Goal: Information Seeking & Learning: Learn about a topic

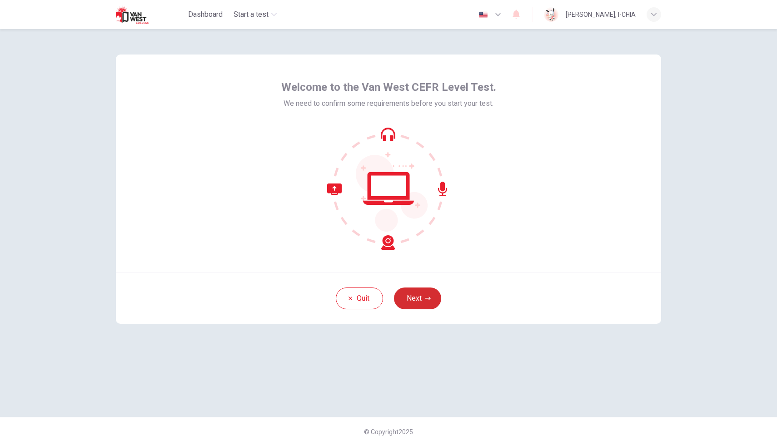
click at [416, 297] on button "Next" at bounding box center [417, 298] width 47 height 22
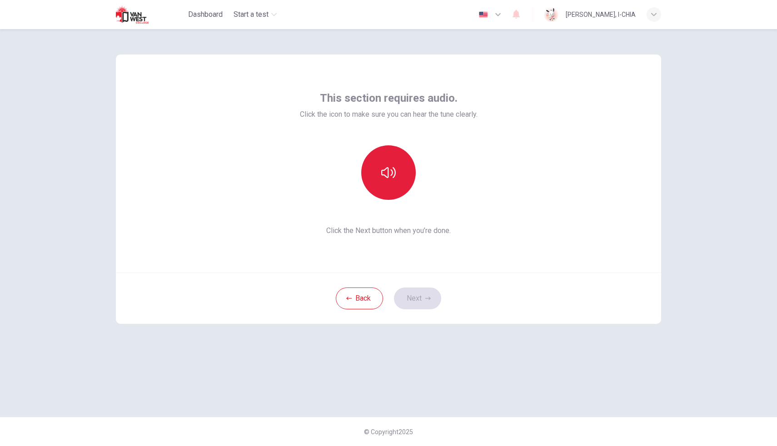
click at [381, 169] on button "button" at bounding box center [388, 172] width 54 height 54
click at [435, 301] on button "Next" at bounding box center [417, 298] width 47 height 22
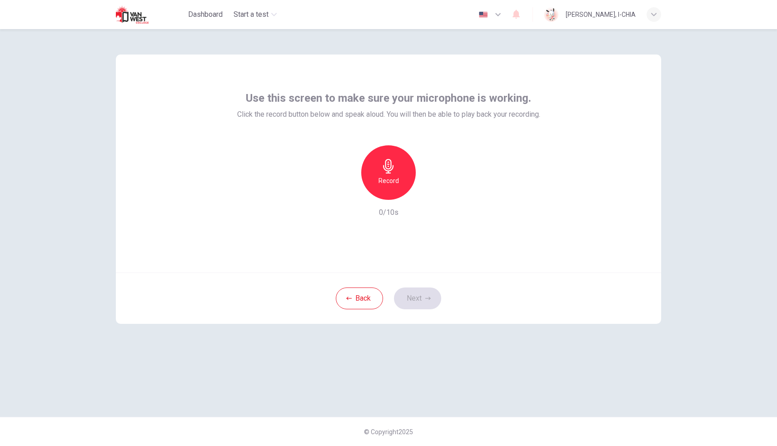
click at [386, 167] on icon "button" at bounding box center [388, 166] width 10 height 15
click at [430, 195] on icon "button" at bounding box center [429, 192] width 9 height 9
click at [408, 297] on button "Next" at bounding box center [417, 298] width 47 height 22
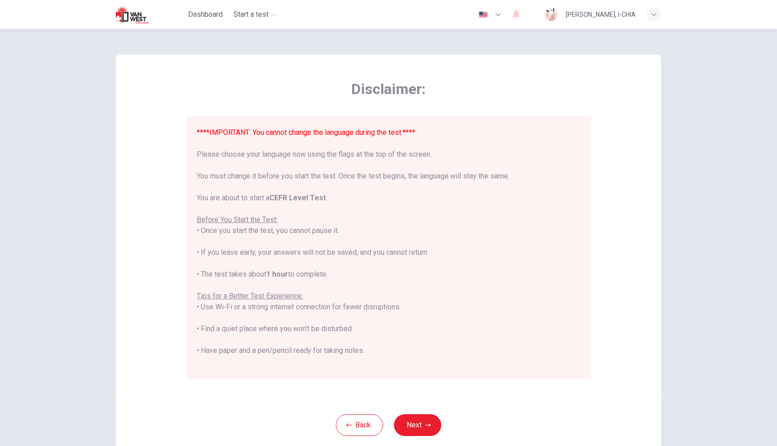
click at [503, 13] on icon "button" at bounding box center [497, 14] width 11 height 11
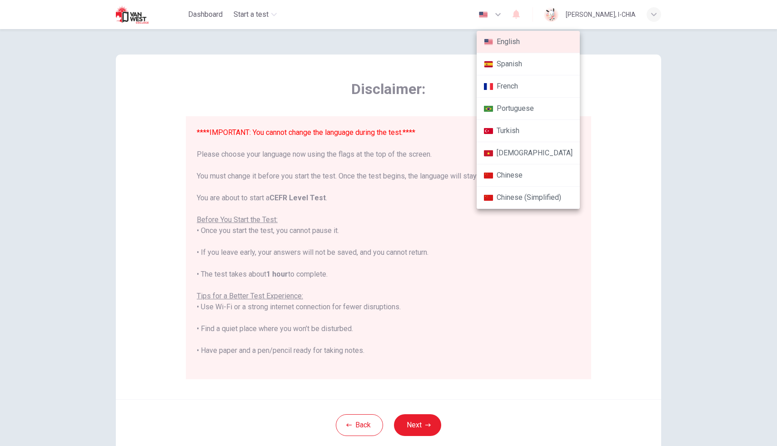
click at [513, 171] on li "Chinese" at bounding box center [527, 175] width 103 height 22
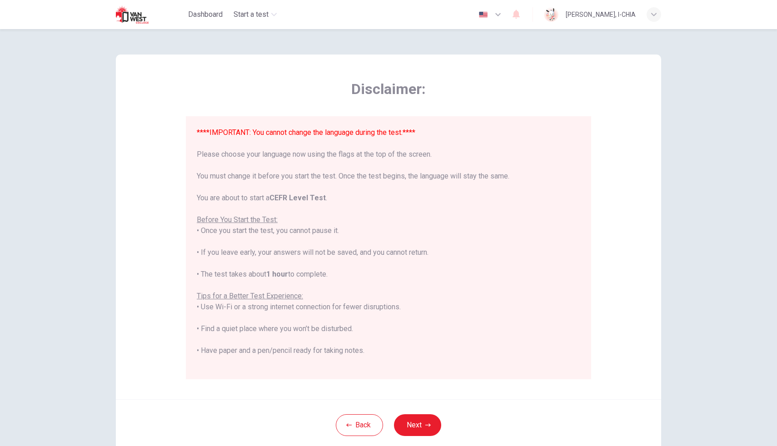
type input "zh"
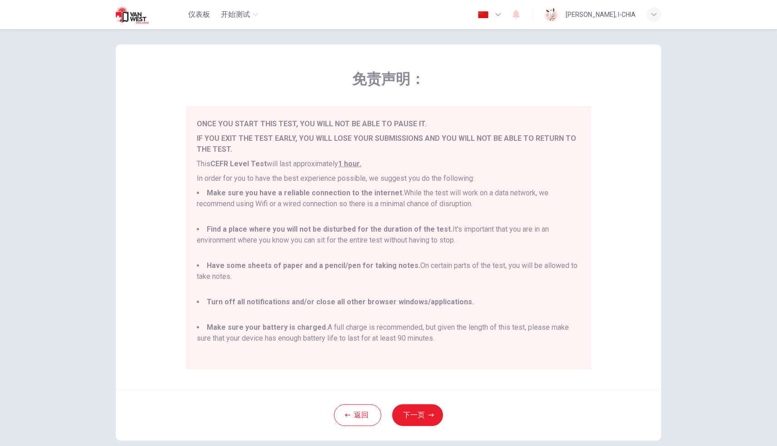
scroll to position [11, 0]
click at [432, 409] on button "下一页" at bounding box center [417, 414] width 51 height 22
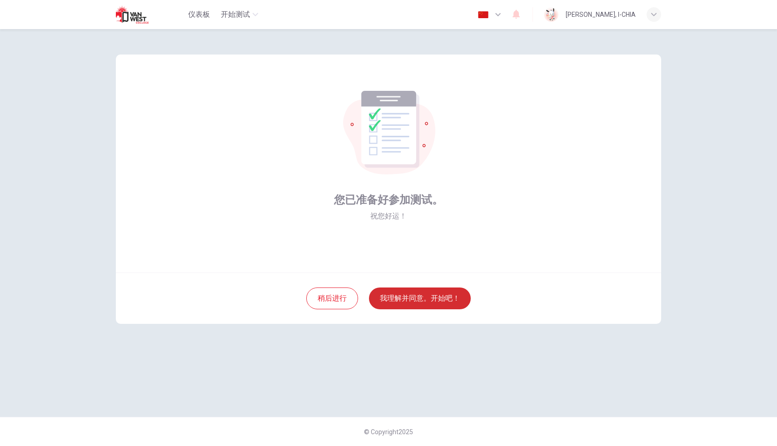
click at [433, 299] on button "我理解并同意。开始吧！" at bounding box center [420, 298] width 102 height 22
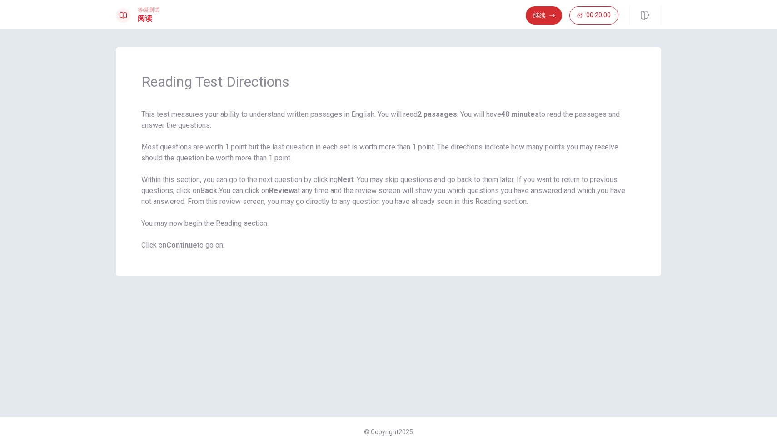
click at [536, 13] on button "继续" at bounding box center [543, 15] width 36 height 18
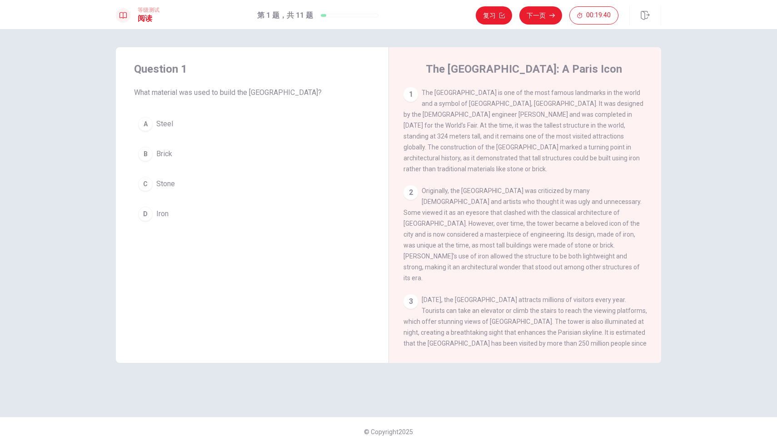
click at [145, 212] on div "D" at bounding box center [145, 214] width 15 height 15
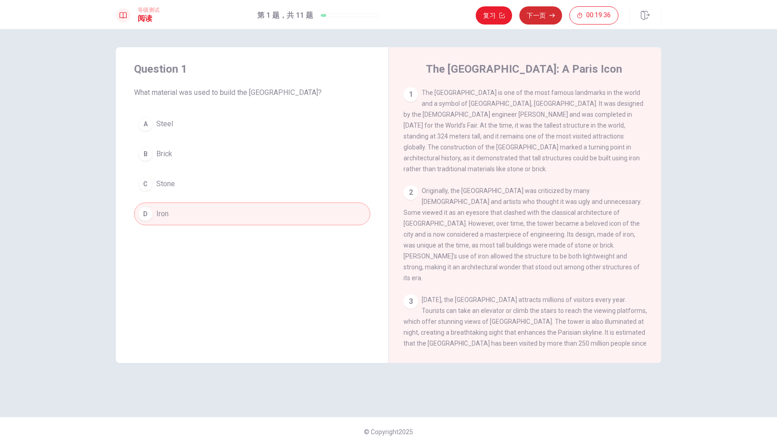
click at [538, 16] on button "下一页" at bounding box center [540, 15] width 43 height 18
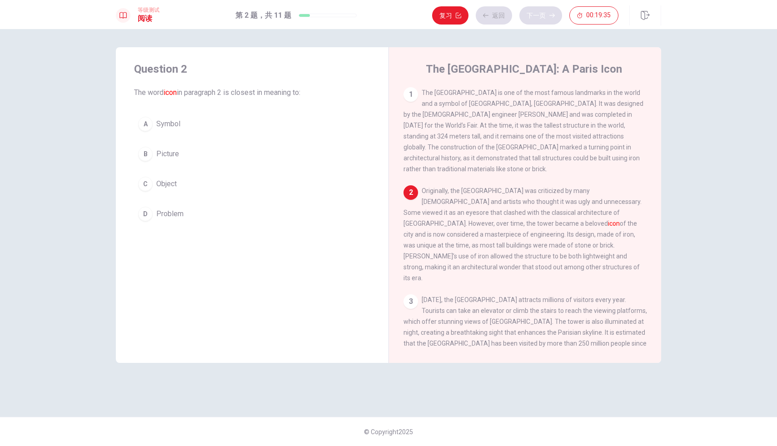
scroll to position [11, 0]
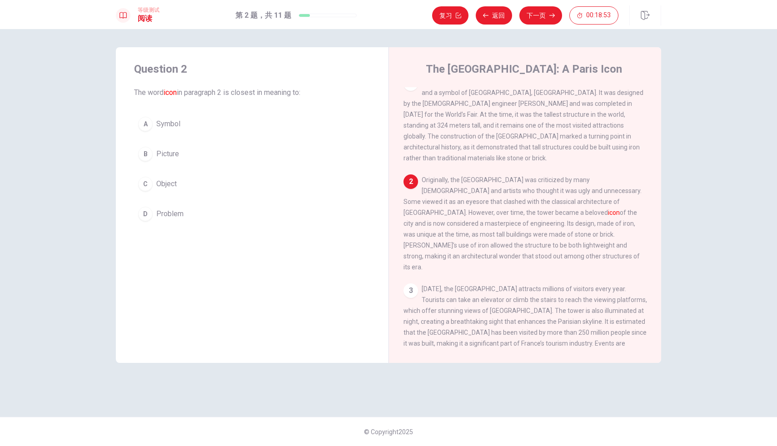
click at [149, 125] on div "A" at bounding box center [145, 124] width 15 height 15
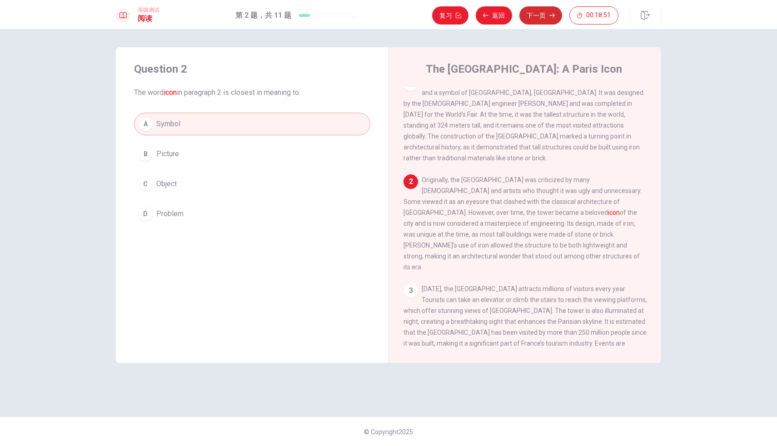
click at [537, 15] on button "下一页" at bounding box center [540, 15] width 43 height 18
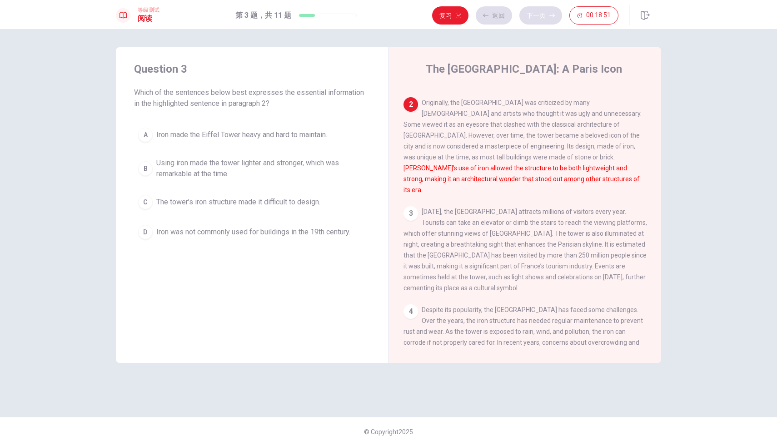
scroll to position [90, 0]
click at [267, 164] on span "Using iron made the tower lighter and stronger, which was remarkable at the tim…" at bounding box center [261, 169] width 210 height 22
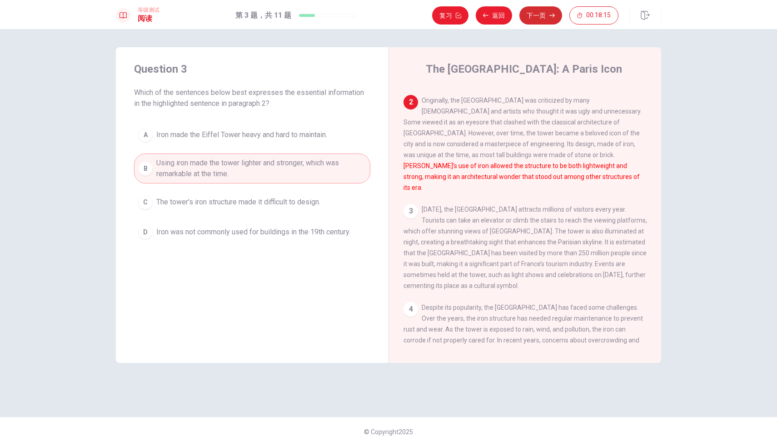
click at [542, 11] on button "下一页" at bounding box center [540, 15] width 43 height 18
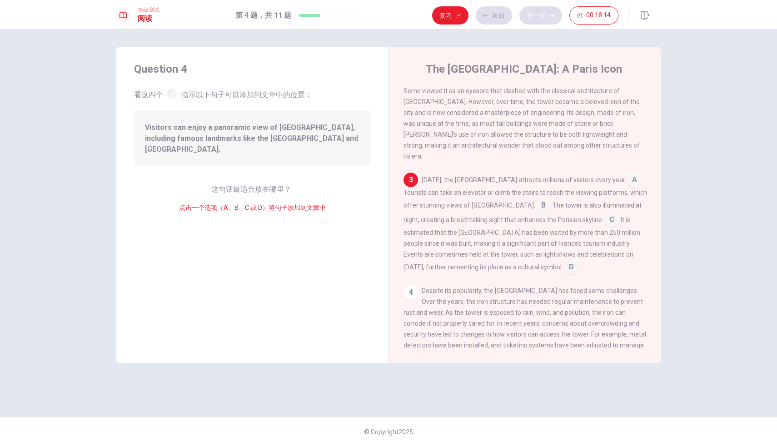
scroll to position [124, 0]
drag, startPoint x: 280, startPoint y: 132, endPoint x: 360, endPoint y: 154, distance: 83.4
click at [360, 154] on div "Question 4 看这四个 指示以下句子可以添加到文章中的位置： Visitors can enjoy a panoramic view of [GEOG…" at bounding box center [252, 205] width 272 height 316
click at [536, 197] on input at bounding box center [543, 204] width 15 height 15
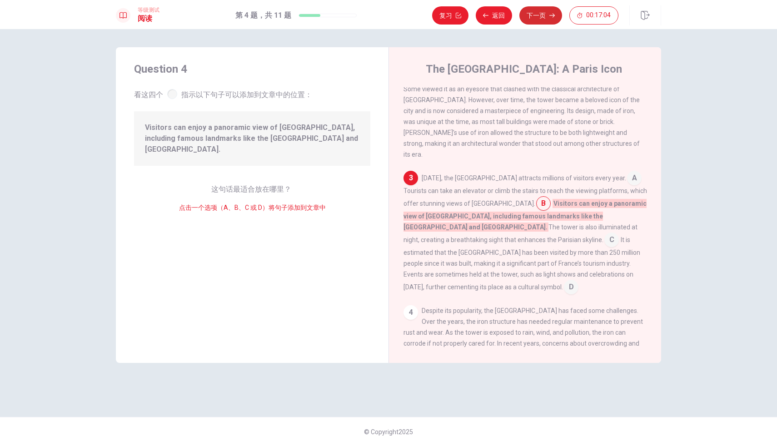
click at [535, 20] on button "下一页" at bounding box center [540, 15] width 43 height 18
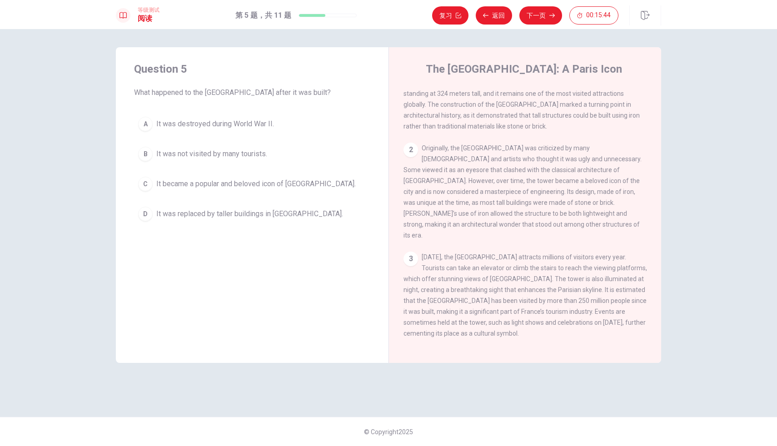
scroll to position [0, 0]
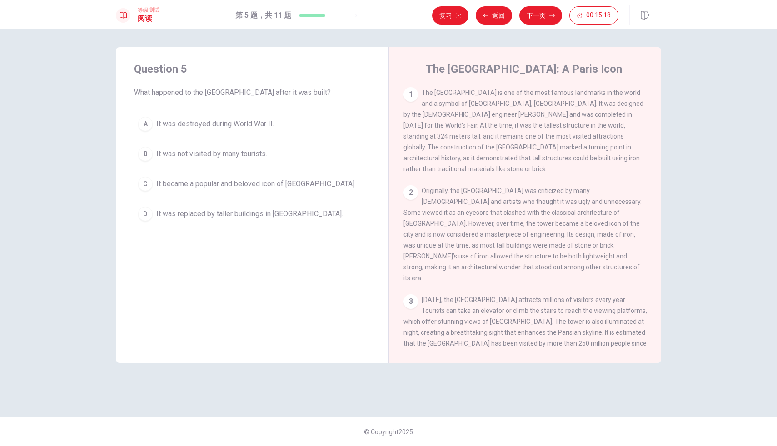
click at [271, 182] on span "It became a popular and beloved icon of [GEOGRAPHIC_DATA]." at bounding box center [255, 183] width 199 height 11
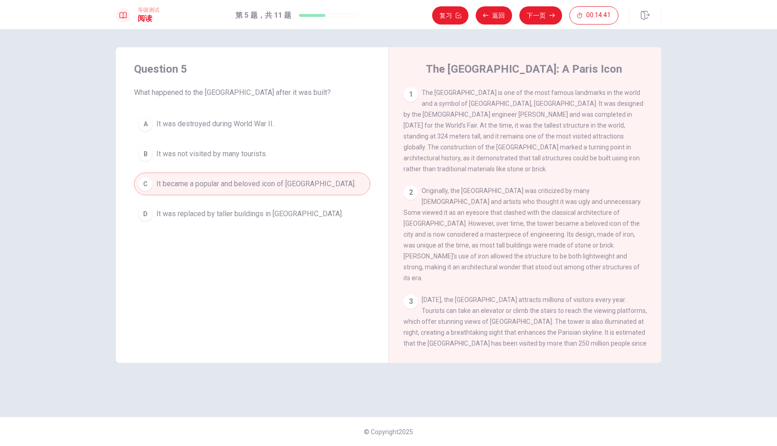
click at [222, 213] on span "It was replaced by taller buildings in [GEOGRAPHIC_DATA]." at bounding box center [249, 213] width 187 height 11
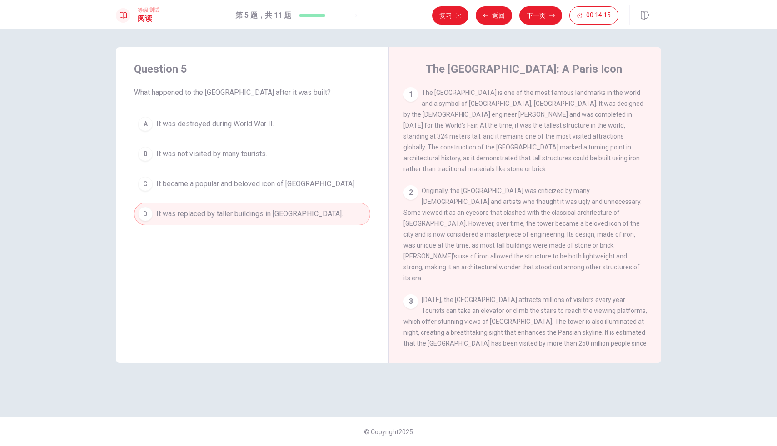
click at [543, 5] on div "复习 返回 下一页 00:14:15" at bounding box center [546, 15] width 229 height 20
click at [536, 17] on button "下一页" at bounding box center [540, 15] width 43 height 18
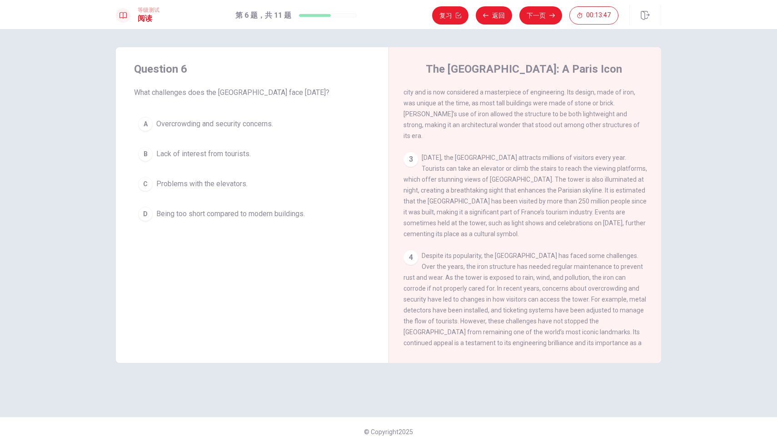
scroll to position [146, 0]
click at [208, 122] on span "Overcrowding and security concerns." at bounding box center [214, 124] width 117 height 11
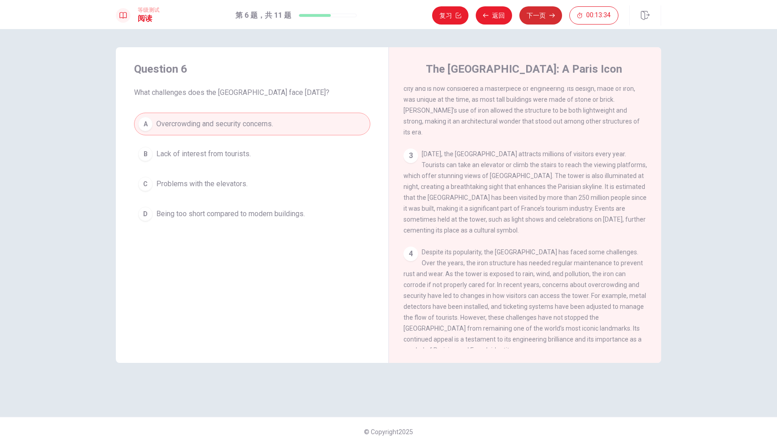
click at [548, 16] on button "下一页" at bounding box center [540, 15] width 43 height 18
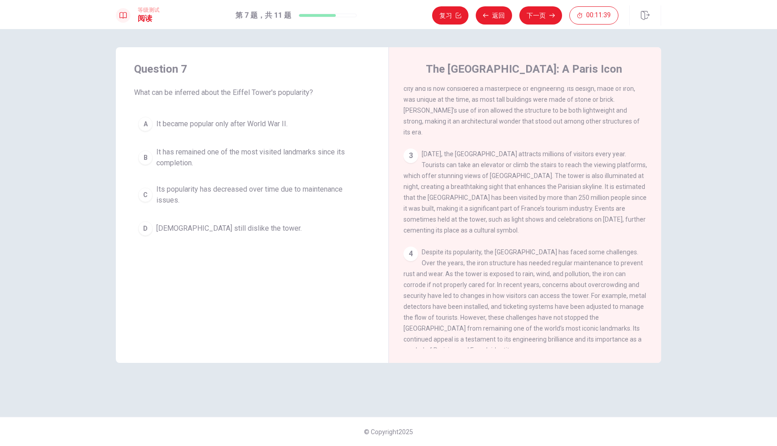
click at [236, 157] on span "It has remained one of the most visited landmarks since its completion." at bounding box center [261, 158] width 210 height 22
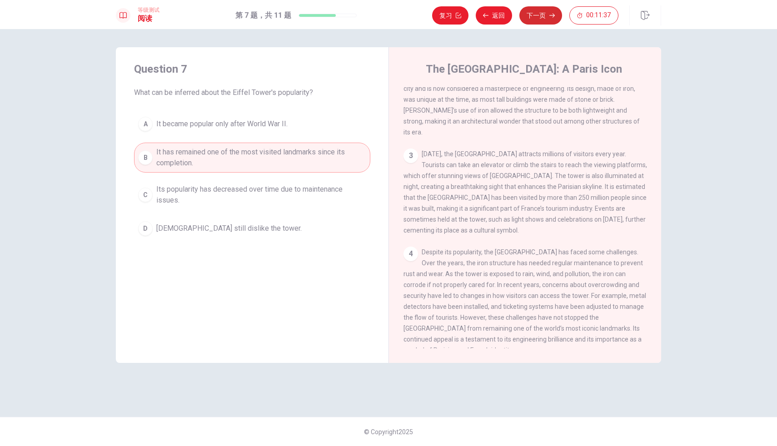
click at [533, 19] on button "下一页" at bounding box center [540, 15] width 43 height 18
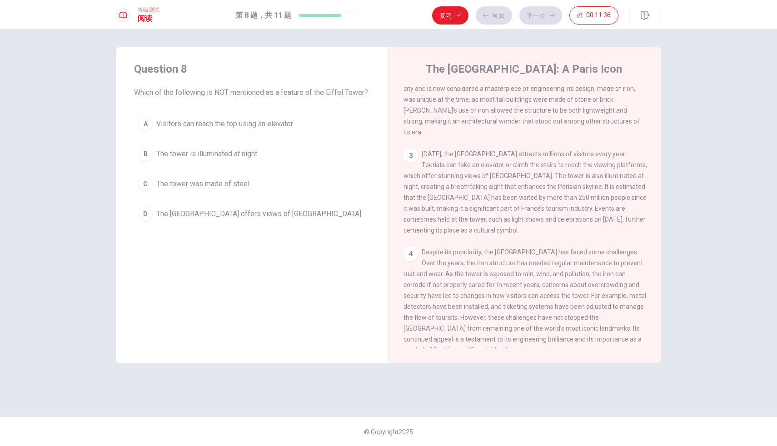
click at [243, 115] on button "A Visitors can reach the top using an elevator." at bounding box center [252, 124] width 236 height 23
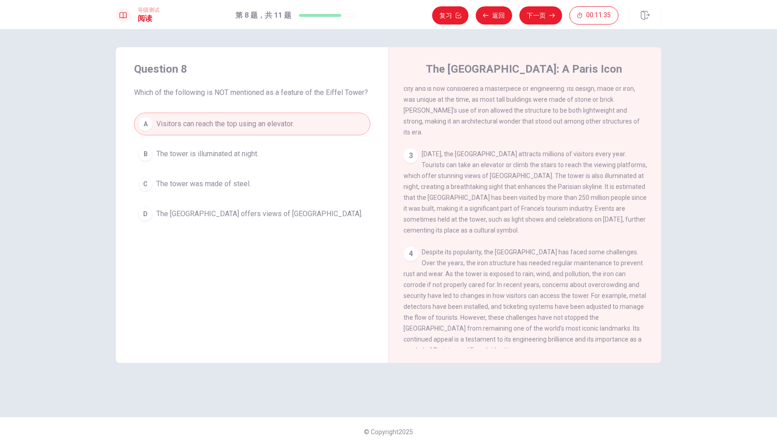
click at [224, 146] on button "B The tower is illuminated at night." at bounding box center [252, 154] width 236 height 23
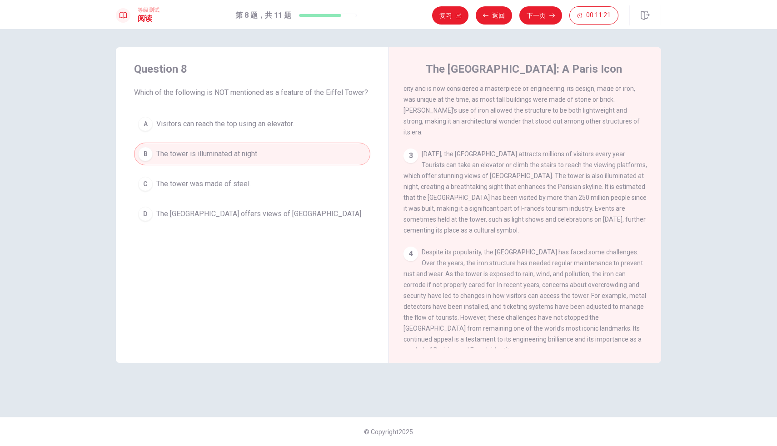
click at [224, 186] on span "The tower was made of steel." at bounding box center [203, 183] width 94 height 11
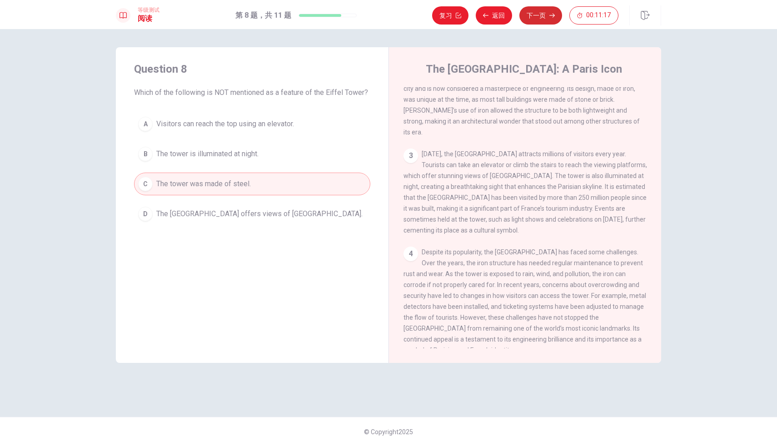
click at [536, 9] on button "下一页" at bounding box center [540, 15] width 43 height 18
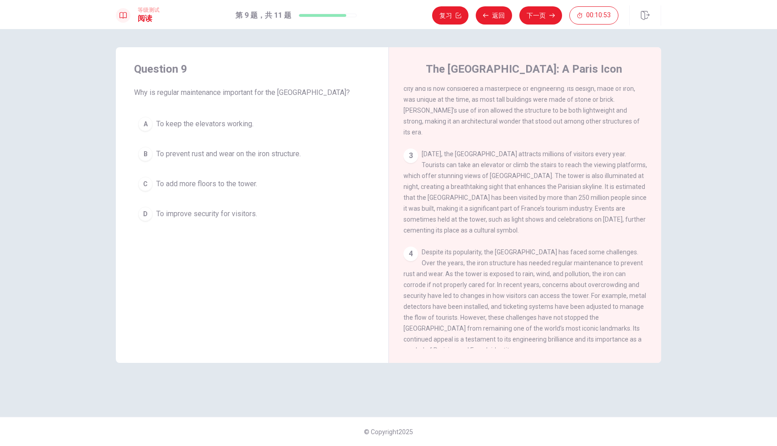
click at [264, 156] on span "To prevent rust and wear on the iron structure." at bounding box center [228, 153] width 144 height 11
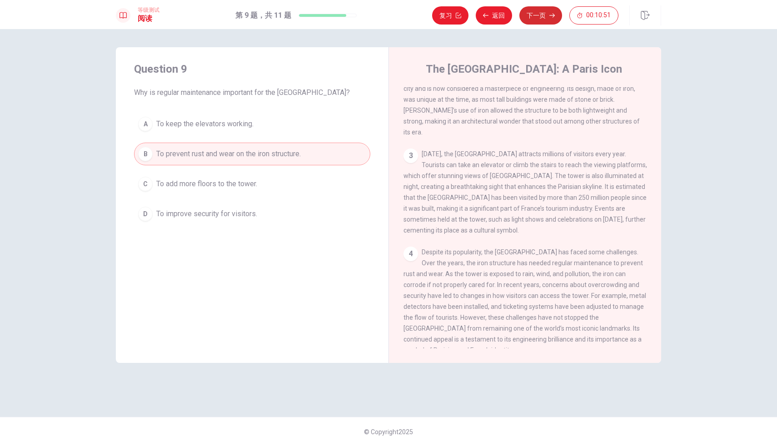
click at [544, 14] on button "下一页" at bounding box center [540, 15] width 43 height 18
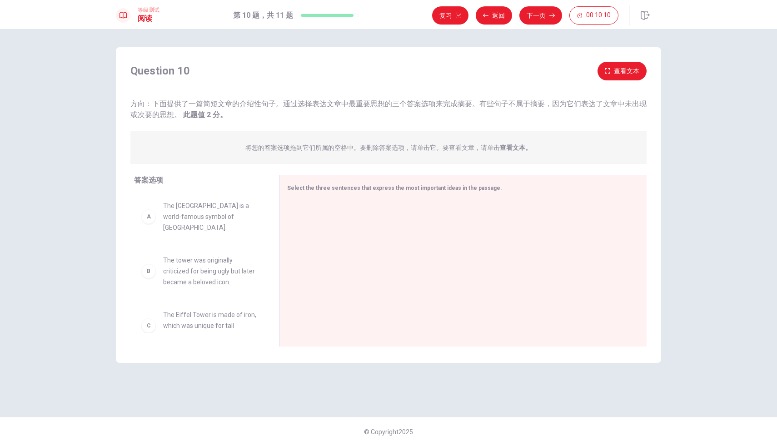
click at [508, 148] on strong "查看文本。" at bounding box center [516, 147] width 32 height 7
click at [515, 146] on strong "查看文本。" at bounding box center [516, 147] width 32 height 7
click at [508, 147] on strong "查看文本。" at bounding box center [516, 147] width 32 height 7
click at [495, 148] on p "将您的答案选项拖到它们所属的空格中。要删除答案选项，请单击它。要查看文章，请单击 查看文本。" at bounding box center [388, 147] width 286 height 7
click at [609, 69] on icon "button" at bounding box center [606, 70] width 5 height 5
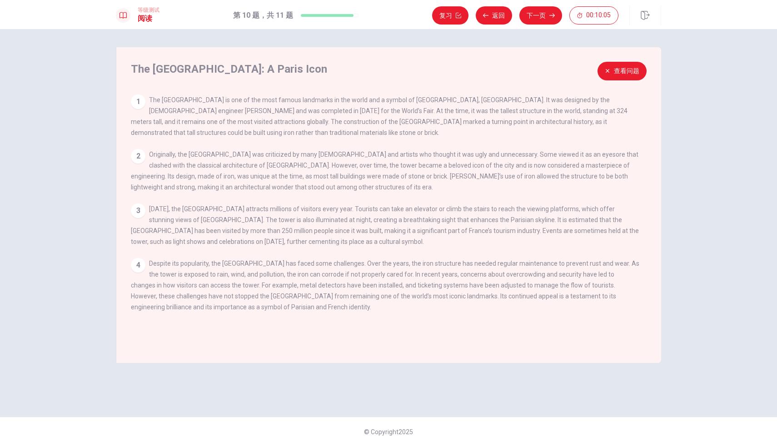
click at [609, 69] on icon "button" at bounding box center [606, 70] width 5 height 5
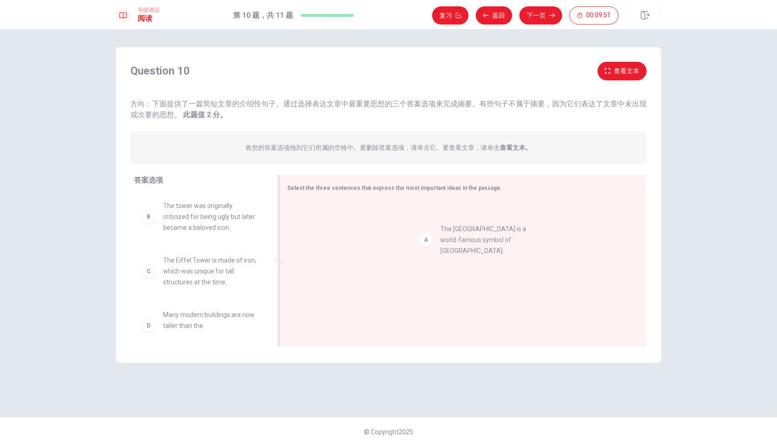
drag, startPoint x: 206, startPoint y: 204, endPoint x: 486, endPoint y: 226, distance: 281.0
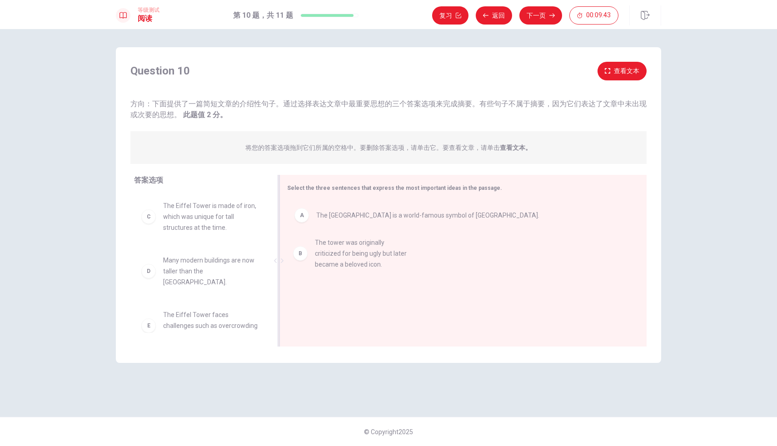
drag, startPoint x: 219, startPoint y: 223, endPoint x: 380, endPoint y: 262, distance: 165.4
click at [609, 65] on button "查看文本" at bounding box center [621, 71] width 49 height 19
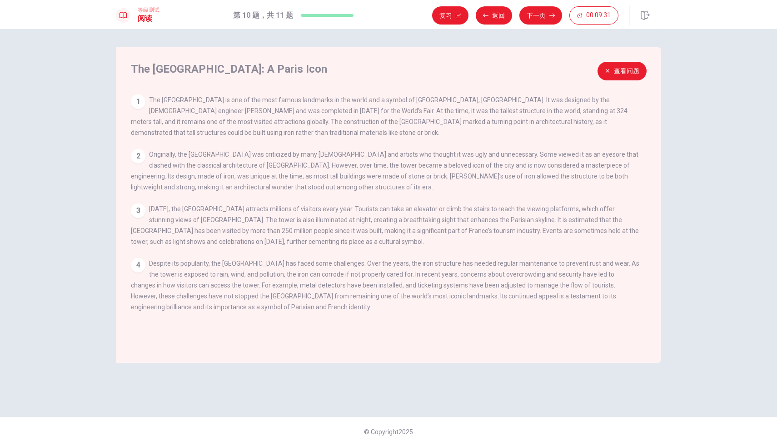
click at [623, 79] on button "查看问题" at bounding box center [621, 71] width 49 height 19
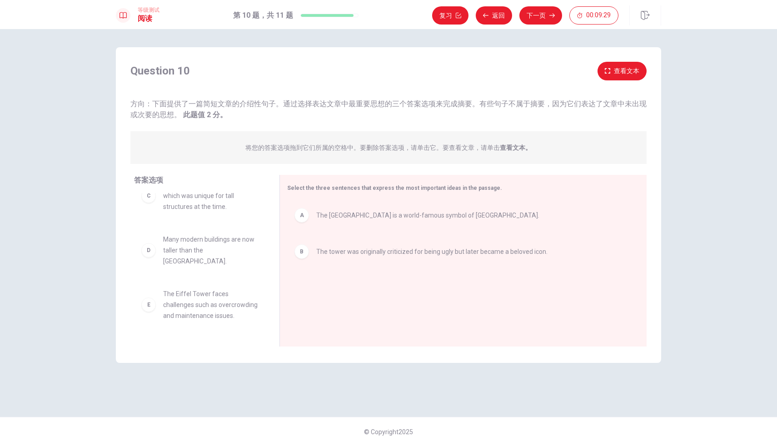
scroll to position [27, 0]
click at [619, 63] on button "查看文本" at bounding box center [621, 71] width 49 height 19
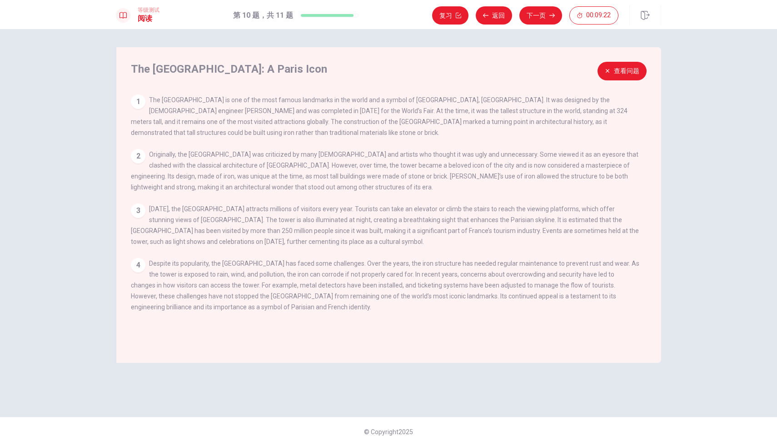
click at [636, 71] on button "查看问题" at bounding box center [621, 71] width 49 height 19
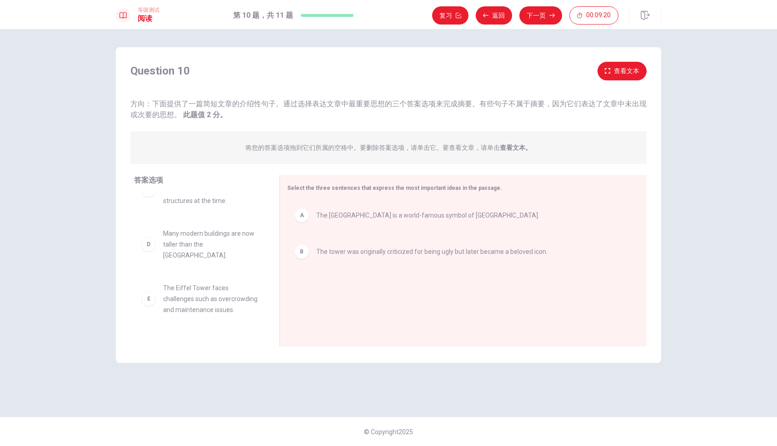
scroll to position [49, 0]
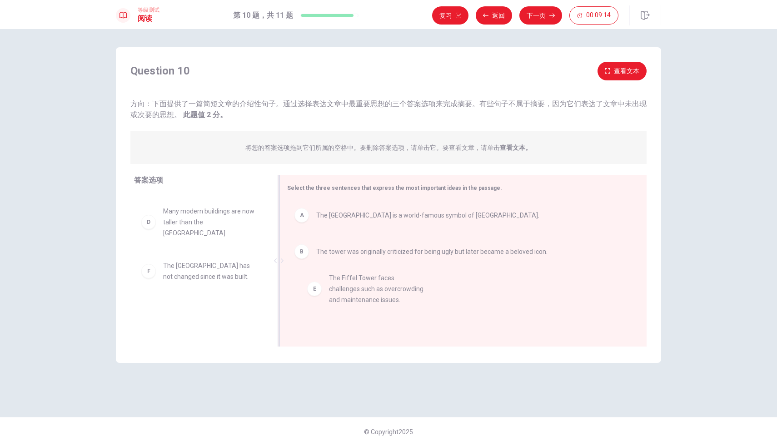
drag, startPoint x: 183, startPoint y: 274, endPoint x: 374, endPoint y: 295, distance: 191.4
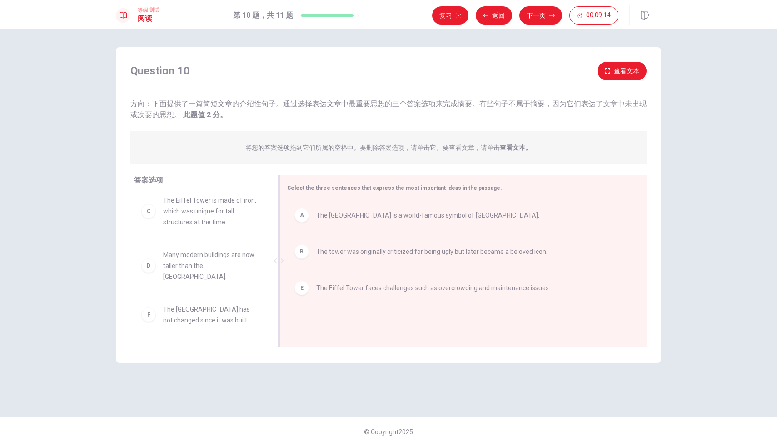
scroll to position [0, 0]
click at [541, 18] on button "下一页" at bounding box center [540, 15] width 43 height 18
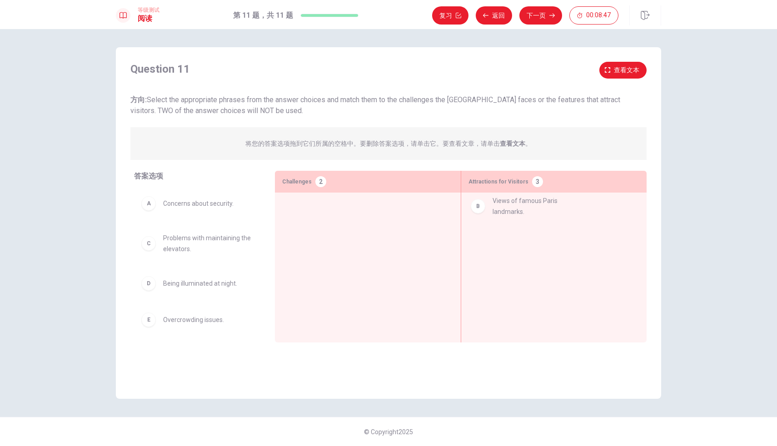
drag, startPoint x: 188, startPoint y: 243, endPoint x: 520, endPoint y: 206, distance: 333.6
click at [180, 249] on span "Problems with maintaining the elevators." at bounding box center [208, 244] width 90 height 22
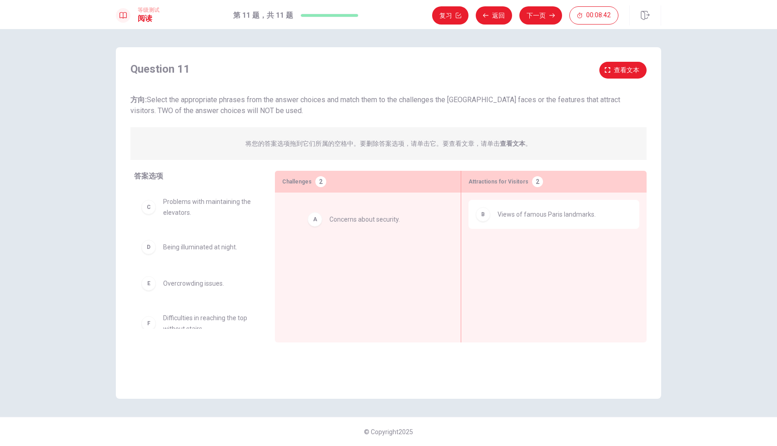
drag, startPoint x: 191, startPoint y: 208, endPoint x: 362, endPoint y: 225, distance: 172.5
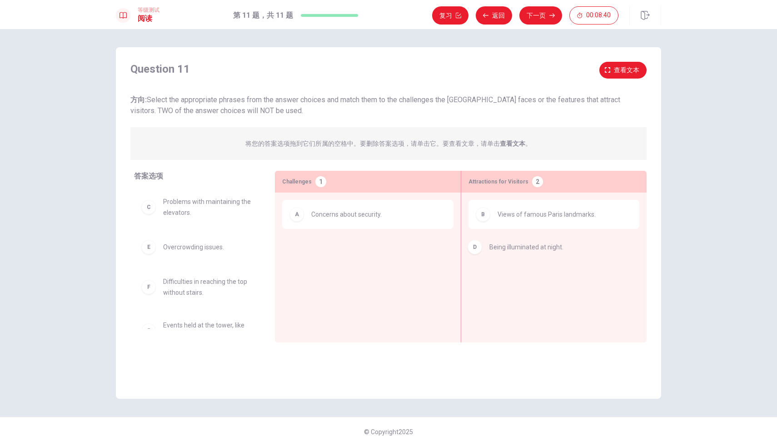
drag, startPoint x: 223, startPoint y: 248, endPoint x: 555, endPoint y: 248, distance: 331.5
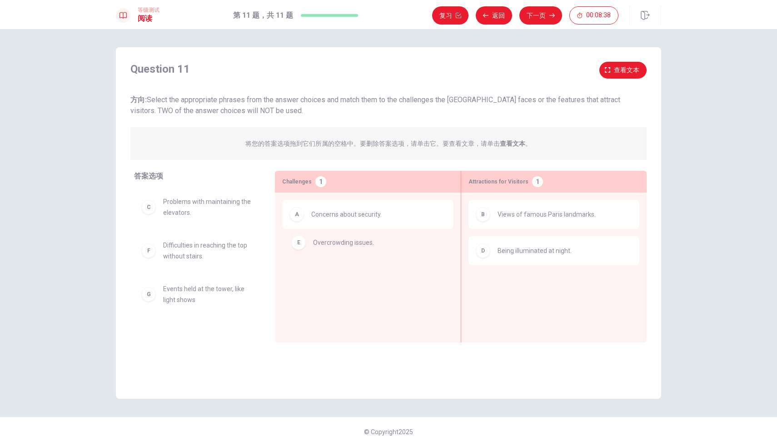
drag, startPoint x: 206, startPoint y: 247, endPoint x: 382, endPoint y: 242, distance: 175.8
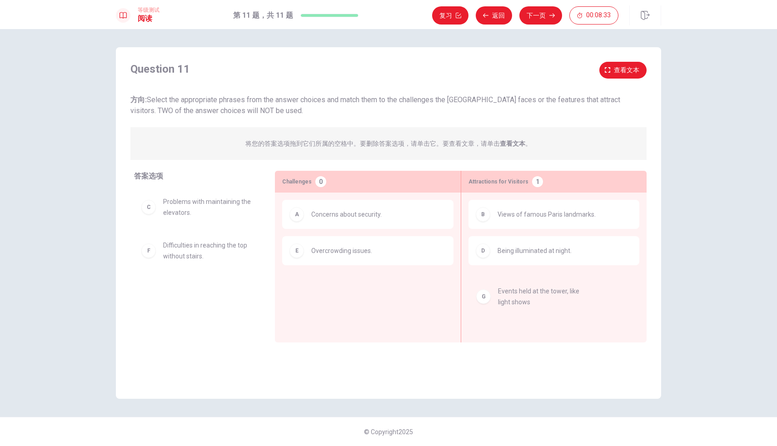
drag, startPoint x: 182, startPoint y: 297, endPoint x: 531, endPoint y: 300, distance: 349.7
click at [551, 18] on icon "button" at bounding box center [551, 15] width 5 height 5
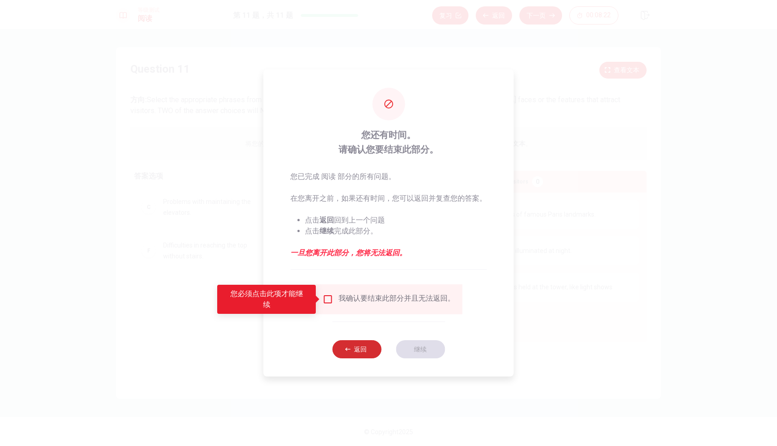
click at [361, 355] on button "返回" at bounding box center [356, 349] width 49 height 18
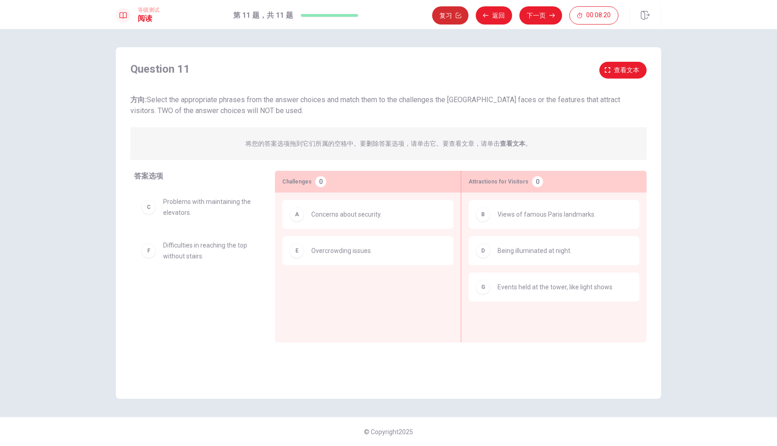
click at [453, 18] on button "复习" at bounding box center [450, 15] width 36 height 18
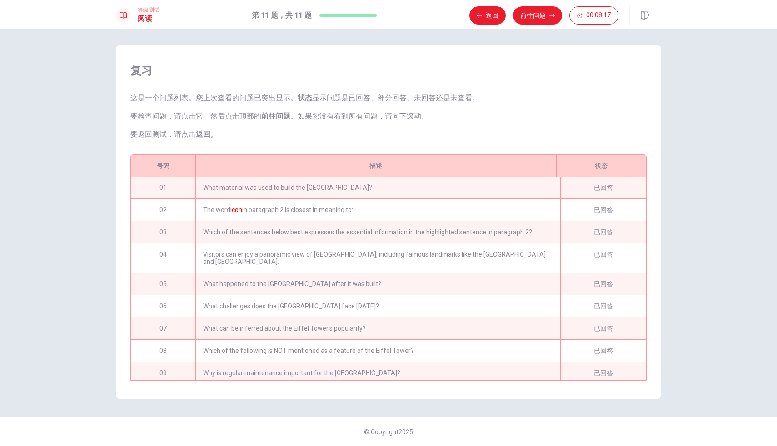
click at [313, 188] on div "What material was used to build the [GEOGRAPHIC_DATA]?" at bounding box center [377, 188] width 365 height 22
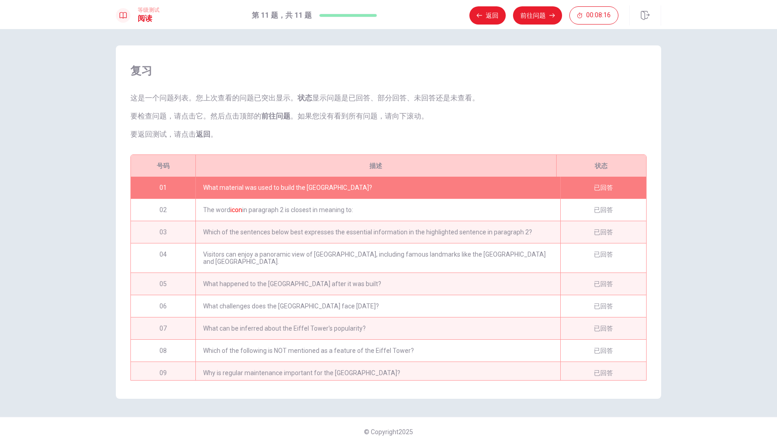
click at [313, 188] on div "What material was used to build the [GEOGRAPHIC_DATA]?" at bounding box center [377, 188] width 365 height 22
click at [481, 19] on button "返回" at bounding box center [487, 15] width 36 height 18
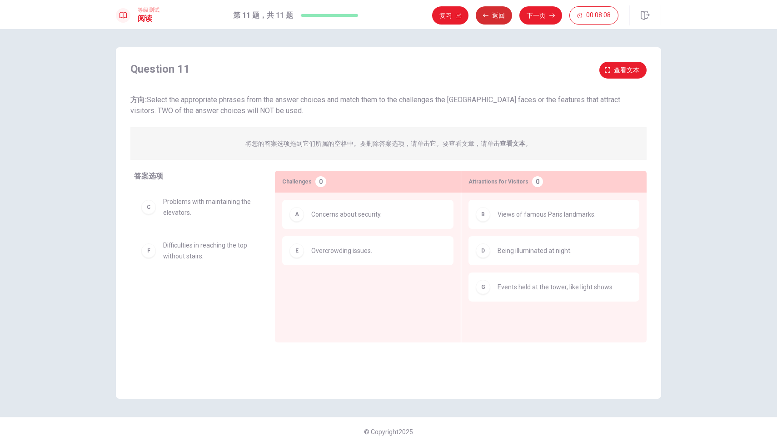
click at [500, 11] on button "返回" at bounding box center [493, 15] width 36 height 18
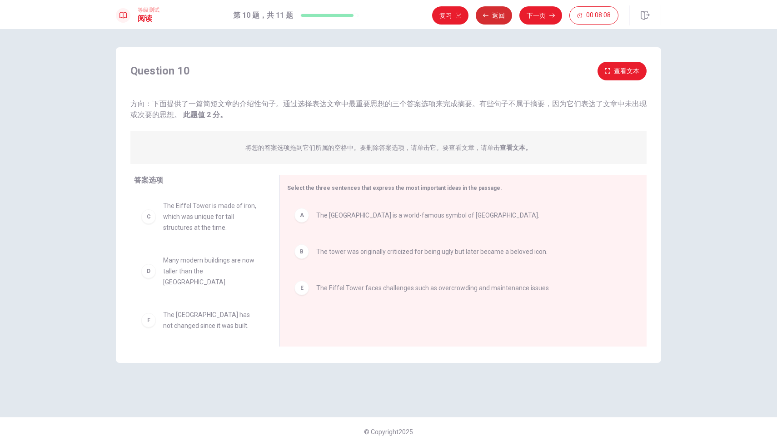
click at [500, 11] on button "返回" at bounding box center [493, 15] width 36 height 18
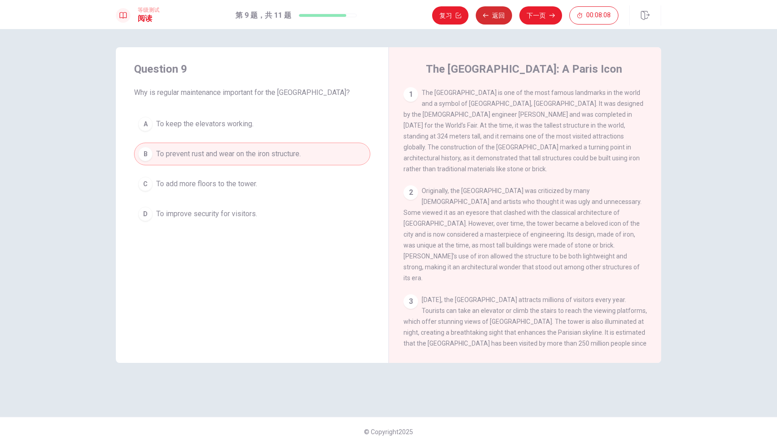
click at [500, 11] on button "返回" at bounding box center [493, 15] width 36 height 18
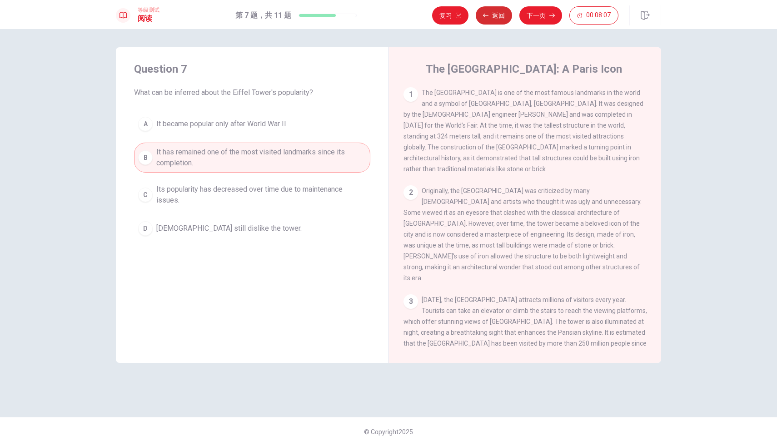
click at [500, 11] on button "返回" at bounding box center [493, 15] width 36 height 18
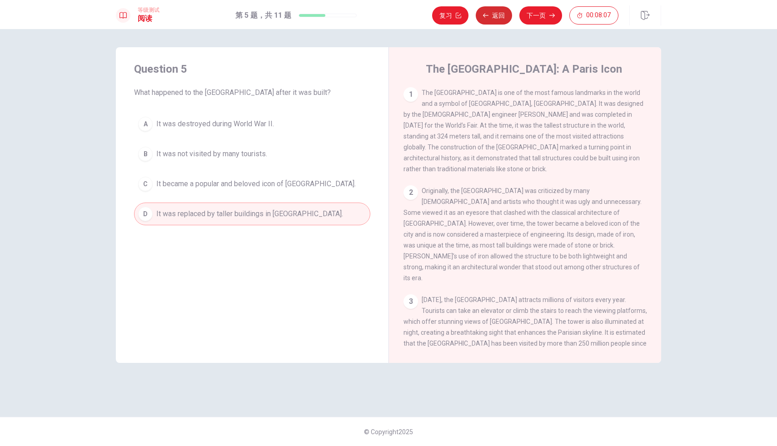
click at [500, 11] on button "返回" at bounding box center [493, 15] width 36 height 18
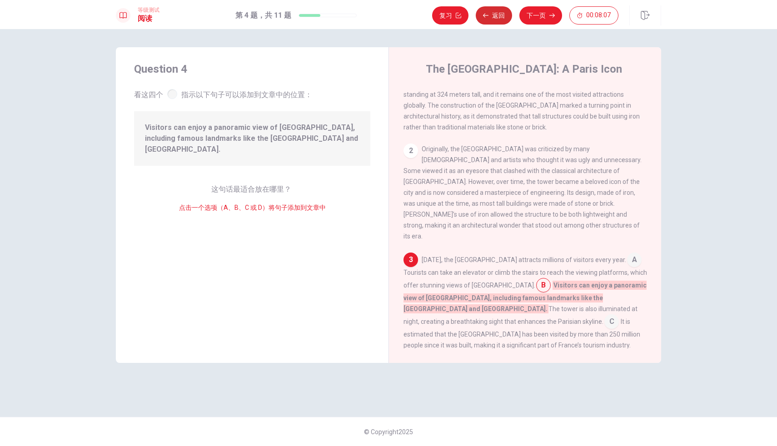
click at [500, 11] on button "返回" at bounding box center [493, 15] width 36 height 18
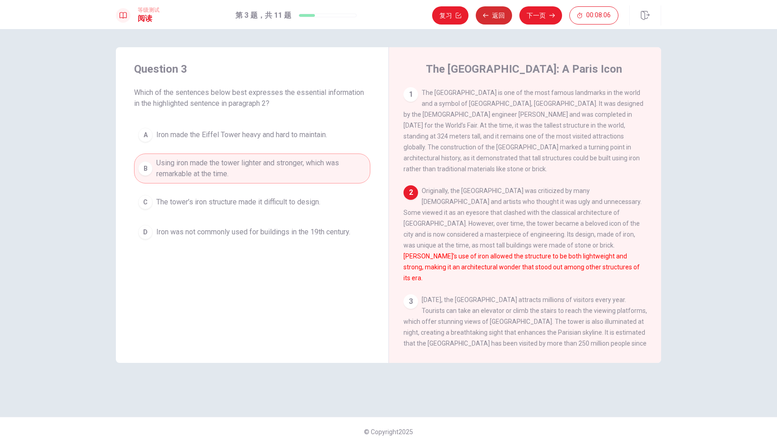
click at [500, 11] on button "返回" at bounding box center [493, 15] width 36 height 18
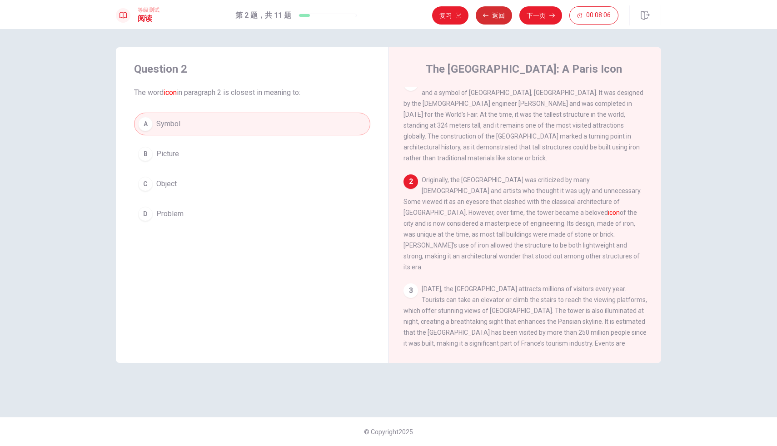
click at [500, 11] on button "返回" at bounding box center [493, 15] width 36 height 18
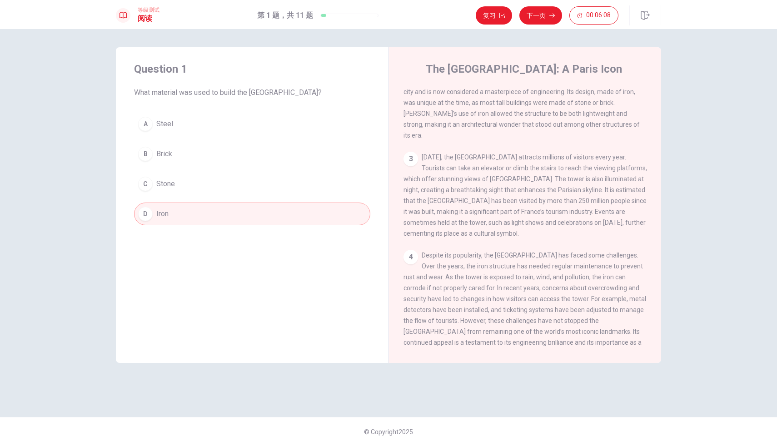
scroll to position [146, 0]
click at [543, 10] on button "下一页" at bounding box center [540, 15] width 43 height 18
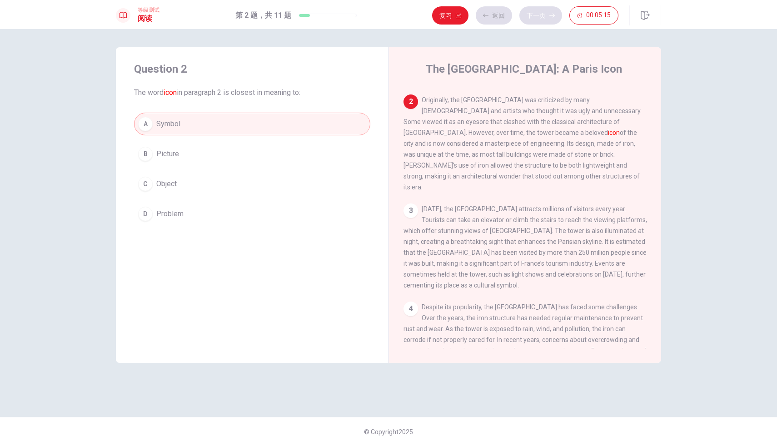
scroll to position [90, 0]
click at [490, 19] on button "返回" at bounding box center [493, 15] width 36 height 18
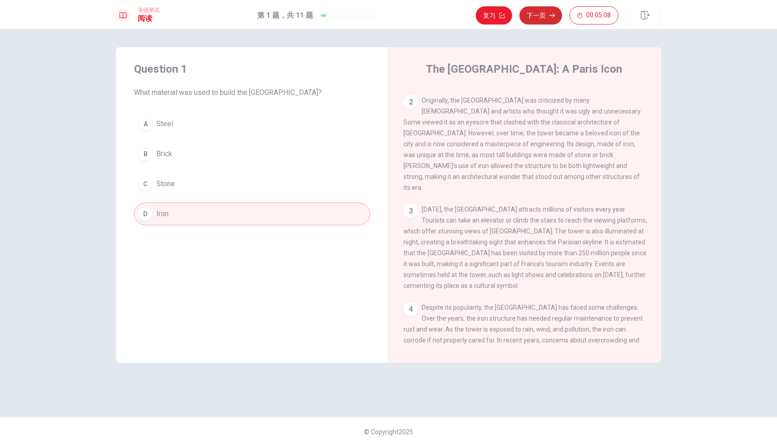
click at [545, 20] on button "下一页" at bounding box center [540, 15] width 43 height 18
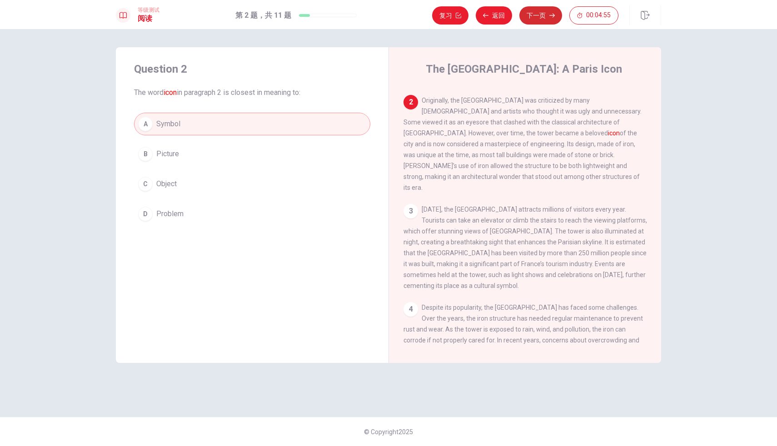
click at [545, 20] on button "下一页" at bounding box center [540, 15] width 43 height 18
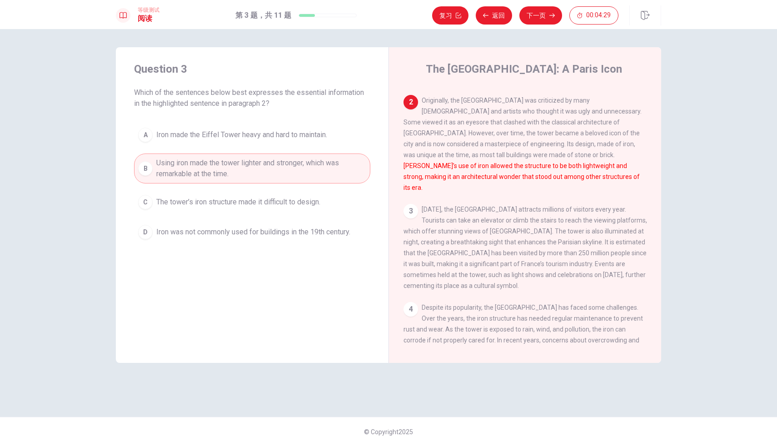
click at [239, 229] on span "Iron was not commonly used for buildings in the 19th century." at bounding box center [253, 232] width 194 height 11
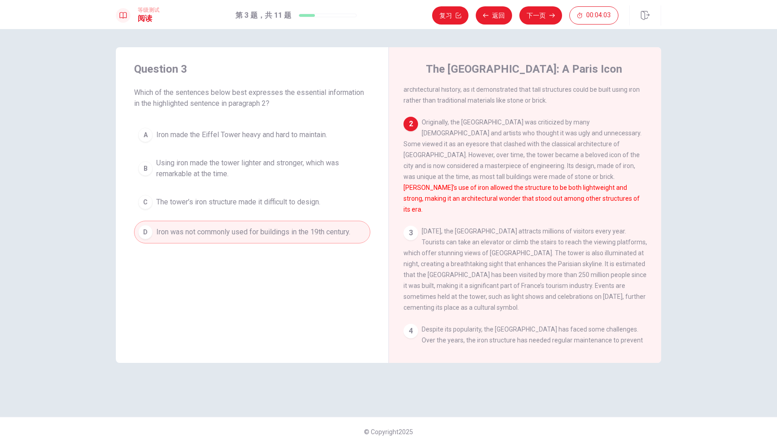
scroll to position [87, 0]
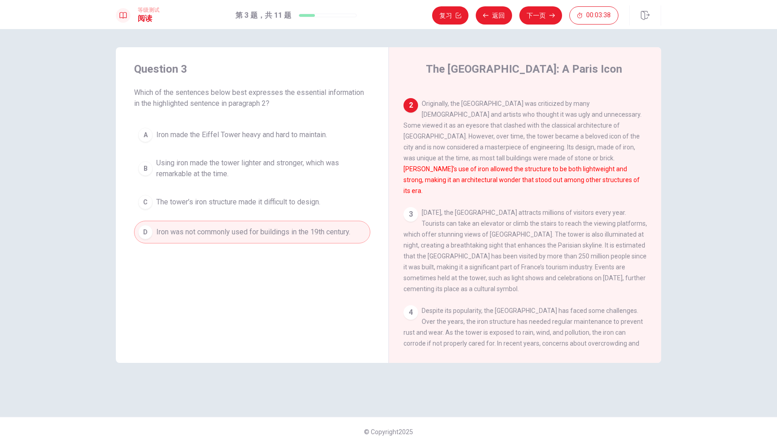
click at [307, 163] on span "Using iron made the tower lighter and stronger, which was remarkable at the tim…" at bounding box center [261, 169] width 210 height 22
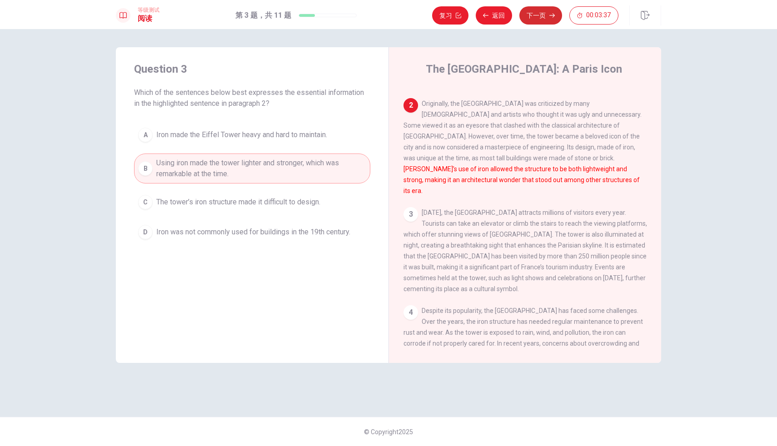
click at [549, 17] on icon "button" at bounding box center [551, 15] width 5 height 5
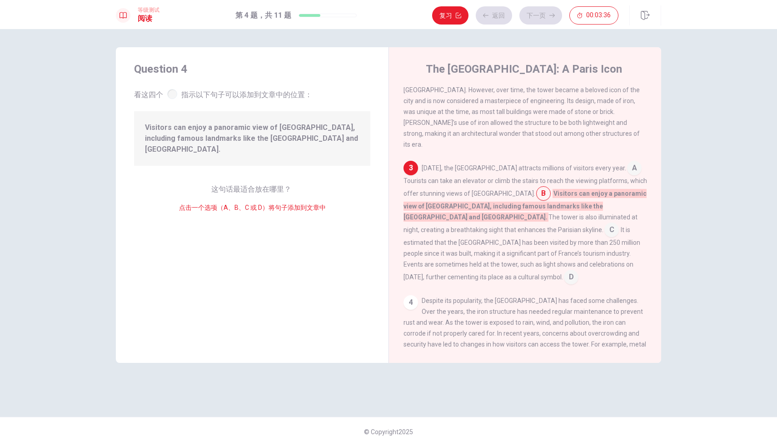
scroll to position [134, 0]
click at [548, 14] on button "下一页" at bounding box center [540, 15] width 43 height 18
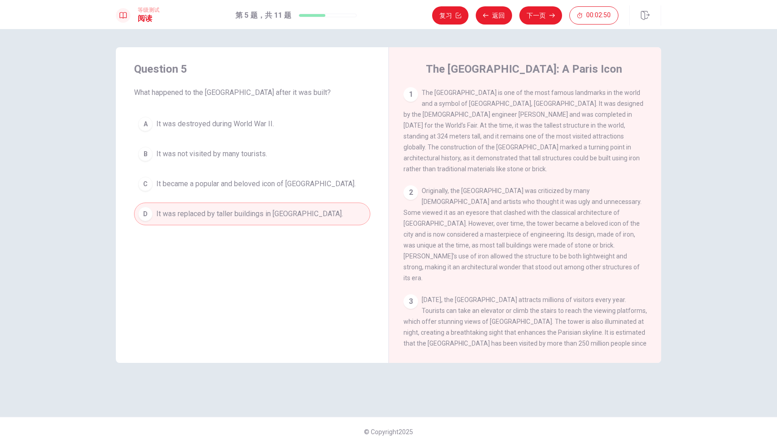
click at [255, 153] on span "It was not visited by many tourists." at bounding box center [211, 153] width 111 height 11
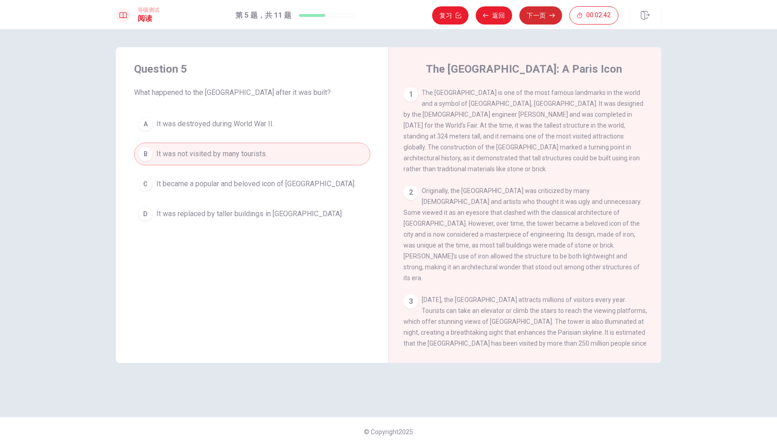
click at [541, 16] on button "下一页" at bounding box center [540, 15] width 43 height 18
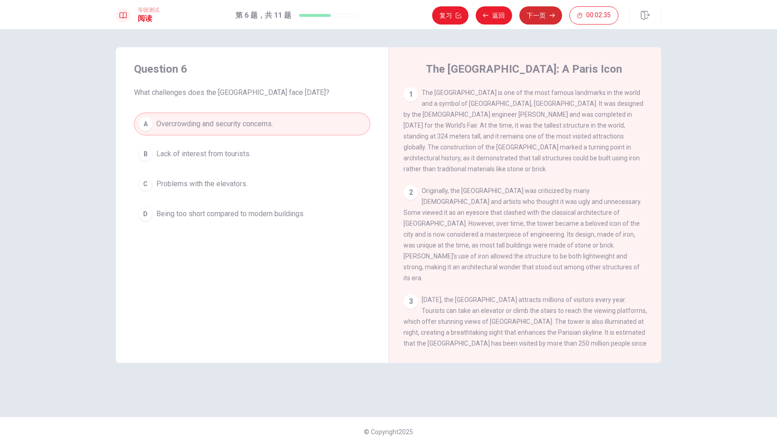
click at [541, 16] on button "下一页" at bounding box center [540, 15] width 43 height 18
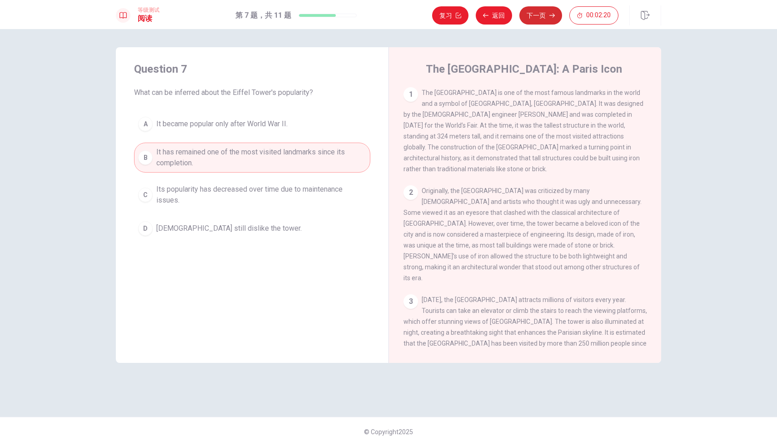
click at [541, 16] on button "下一页" at bounding box center [540, 15] width 43 height 18
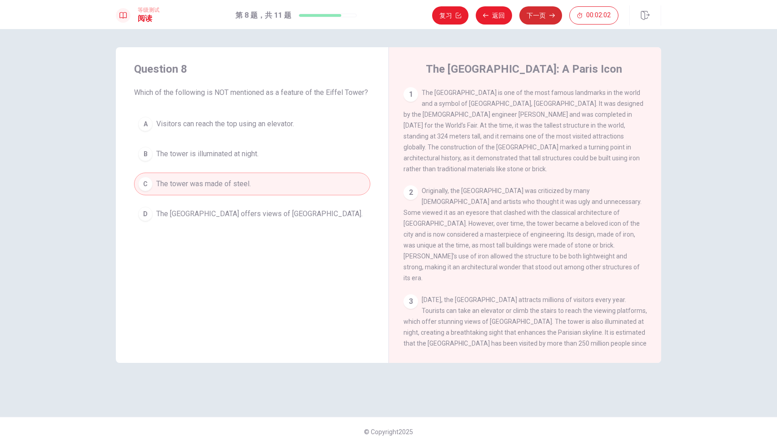
click at [533, 15] on button "下一页" at bounding box center [540, 15] width 43 height 18
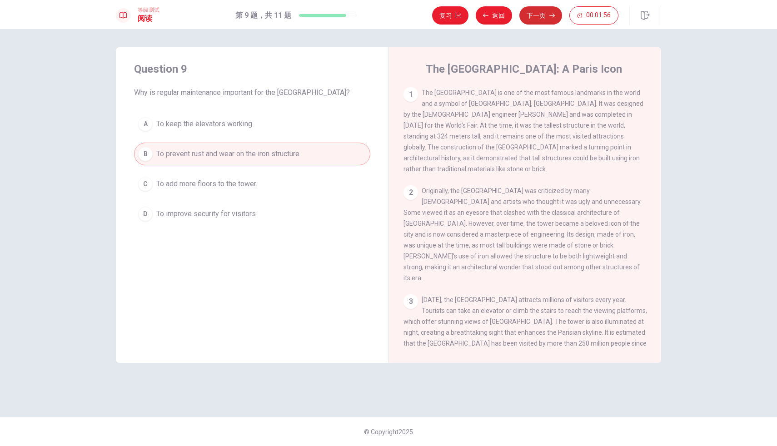
click at [545, 14] on button "下一页" at bounding box center [540, 15] width 43 height 18
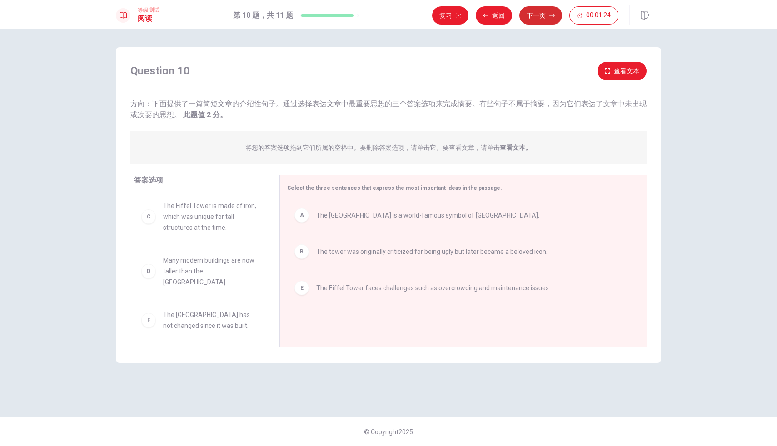
click at [544, 15] on button "下一页" at bounding box center [540, 15] width 43 height 18
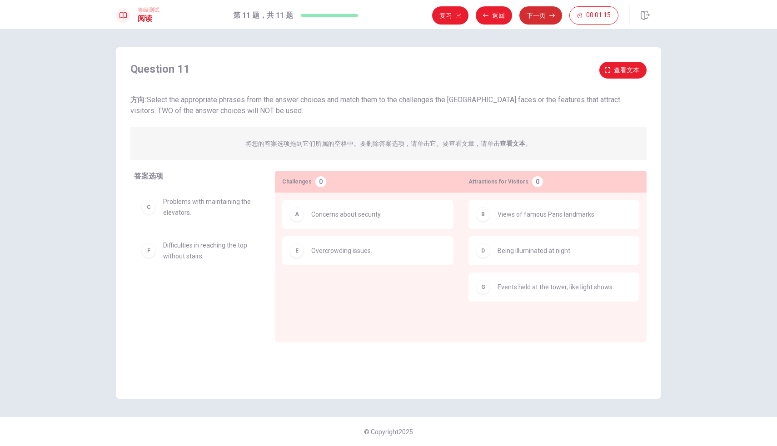
click at [554, 14] on button "下一页" at bounding box center [540, 15] width 43 height 18
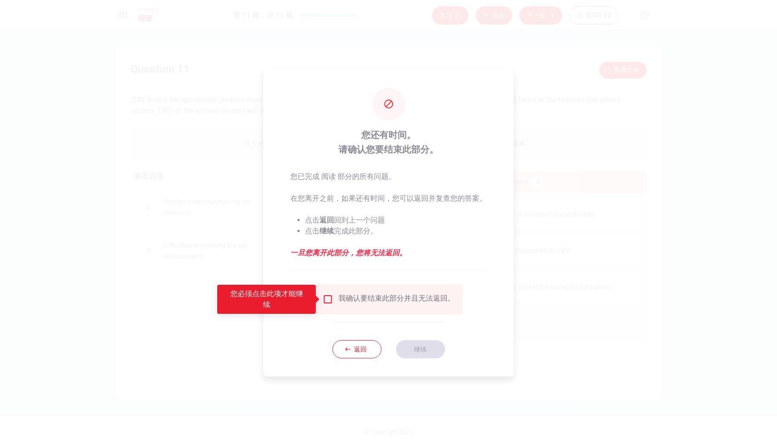
click at [329, 300] on input "您必须点击此项才能继续" at bounding box center [327, 299] width 11 height 11
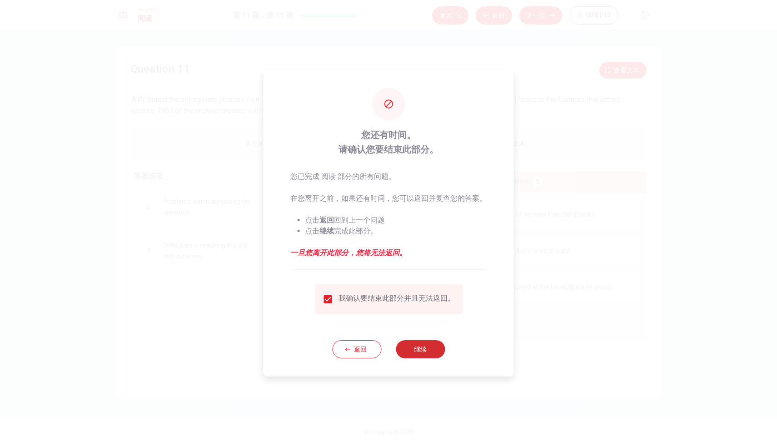
click at [411, 346] on button "继续" at bounding box center [420, 349] width 49 height 18
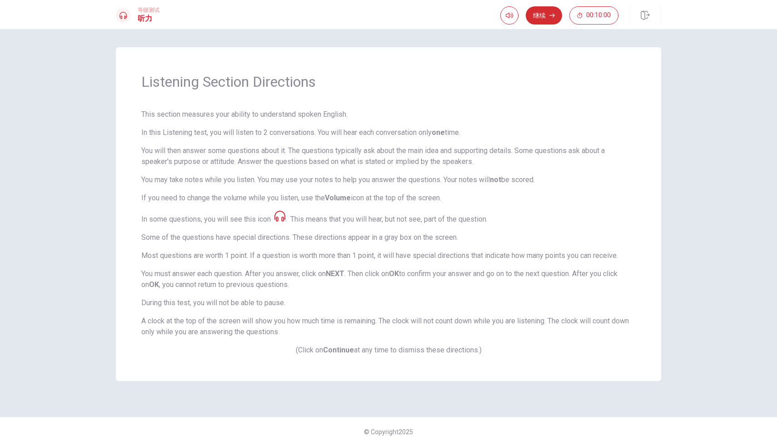
click at [540, 17] on button "继续" at bounding box center [543, 15] width 36 height 18
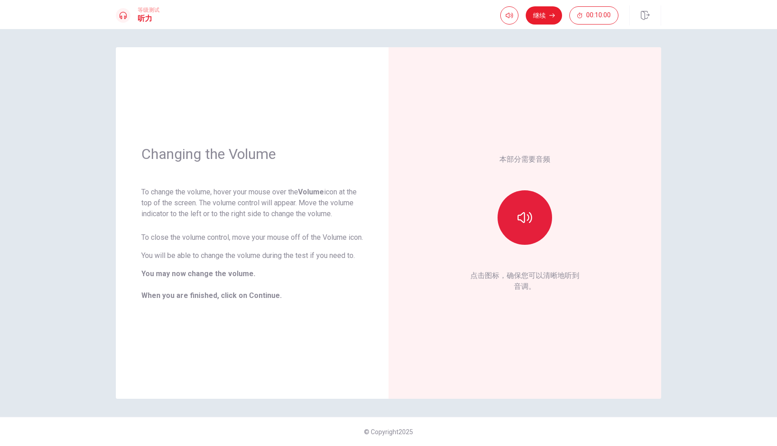
click at [531, 216] on icon "button" at bounding box center [524, 217] width 15 height 11
click at [538, 13] on button "继续" at bounding box center [543, 15] width 36 height 18
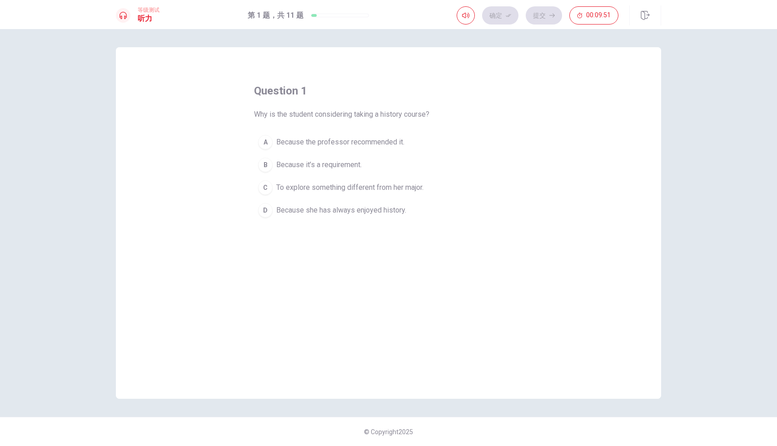
click at [318, 208] on span "Because she has always enjoyed history." at bounding box center [341, 210] width 130 height 11
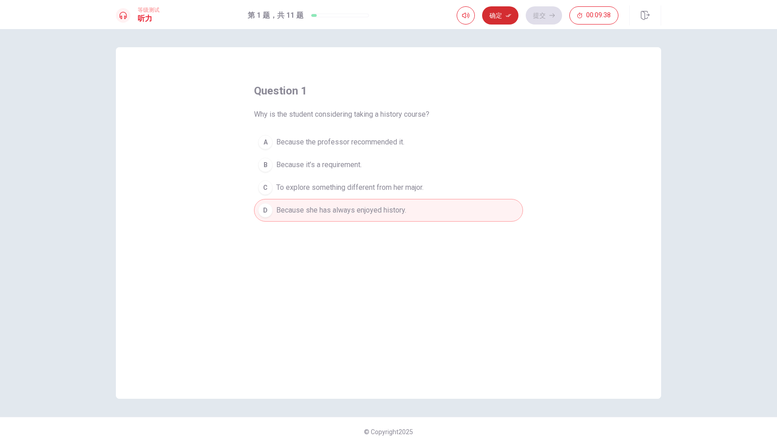
click at [502, 14] on button "确定" at bounding box center [500, 15] width 36 height 18
click at [540, 17] on button "提交" at bounding box center [543, 15] width 36 height 18
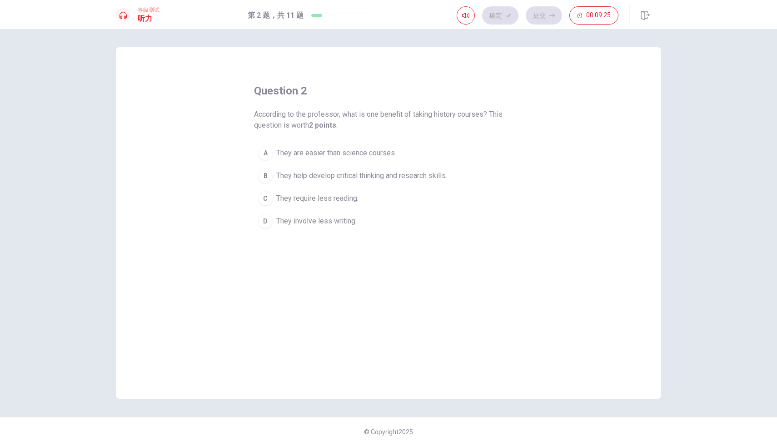
click at [347, 176] on span "They help develop critical thinking and research skills." at bounding box center [361, 175] width 171 height 11
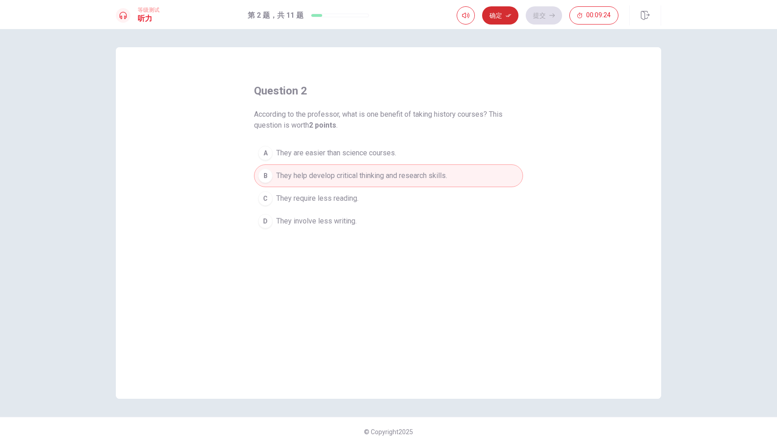
click at [510, 10] on button "确定" at bounding box center [500, 15] width 36 height 18
click at [540, 10] on button "提交" at bounding box center [543, 15] width 36 height 18
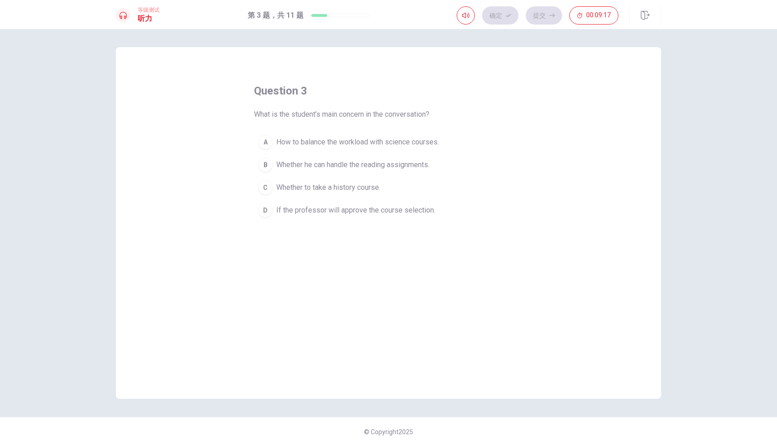
click at [375, 142] on span "How to balance the workload with science courses." at bounding box center [357, 142] width 163 height 11
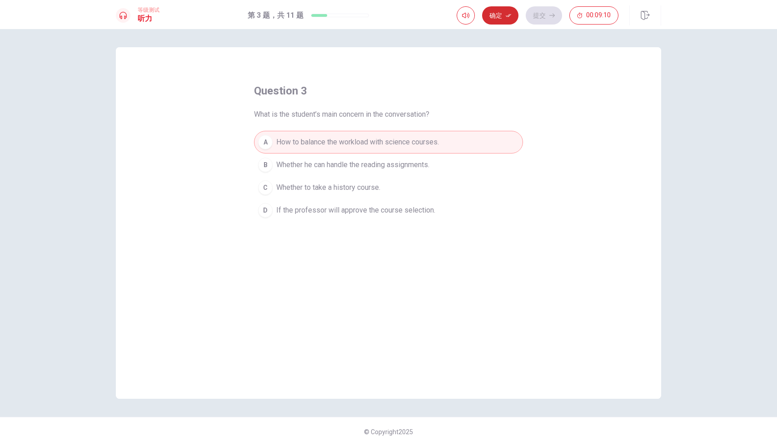
click at [507, 20] on button "确定" at bounding box center [500, 15] width 36 height 18
click at [543, 17] on button "提交" at bounding box center [543, 15] width 36 height 18
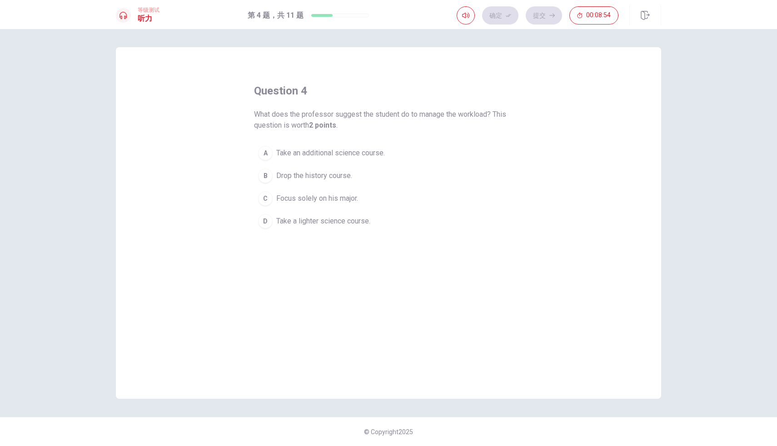
click at [331, 213] on button "D Take a lighter science course." at bounding box center [388, 221] width 269 height 23
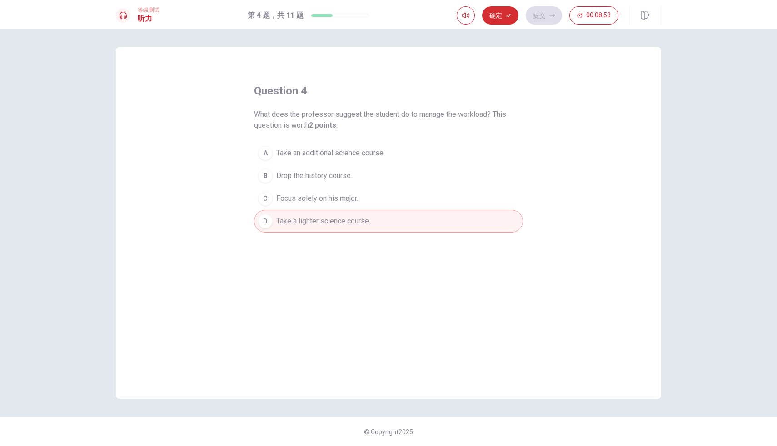
click at [506, 13] on icon "button" at bounding box center [507, 15] width 5 height 5
click at [542, 13] on button "提交" at bounding box center [543, 15] width 36 height 18
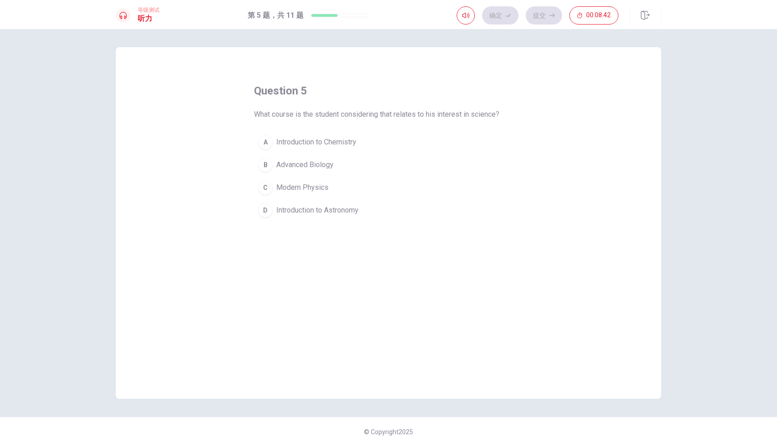
click at [312, 207] on span "Introduction to Astronomy" at bounding box center [317, 210] width 82 height 11
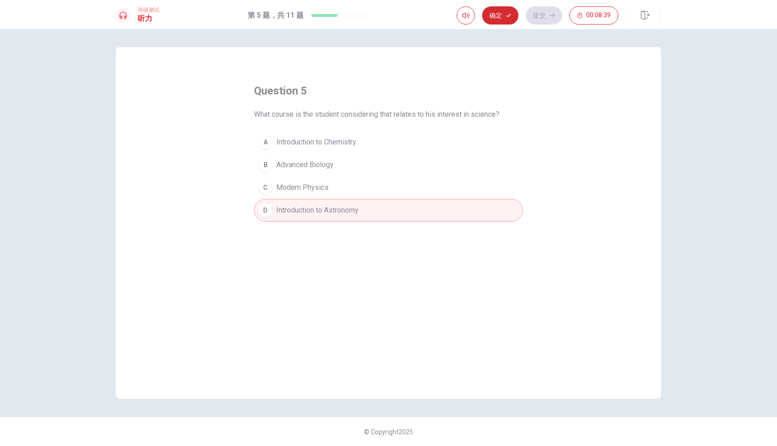
click at [500, 17] on button "确定" at bounding box center [500, 15] width 36 height 18
click at [539, 13] on button "提交" at bounding box center [543, 15] width 36 height 18
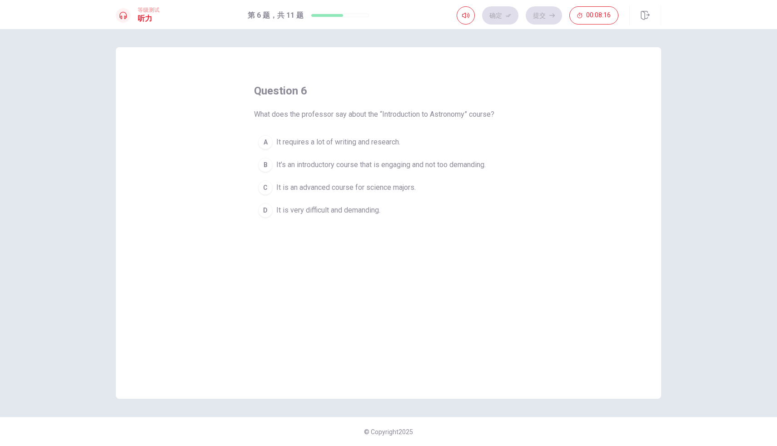
click at [327, 163] on span "It’s an introductory course that is engaging and not too demanding." at bounding box center [380, 164] width 209 height 11
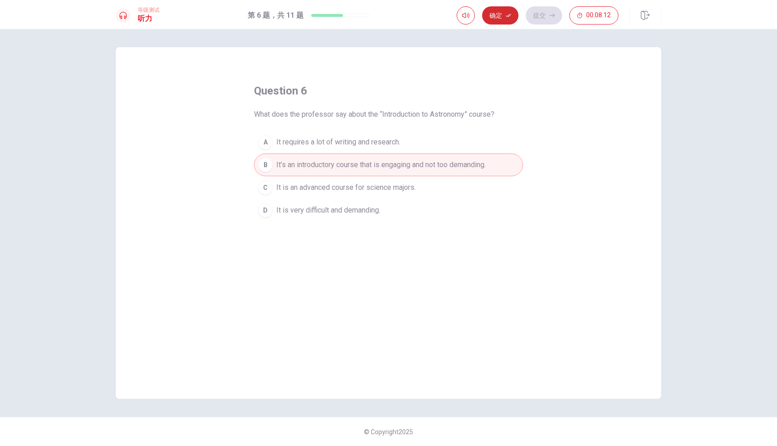
click at [510, 19] on button "确定" at bounding box center [500, 15] width 36 height 18
click at [539, 16] on button "提交" at bounding box center [543, 15] width 36 height 18
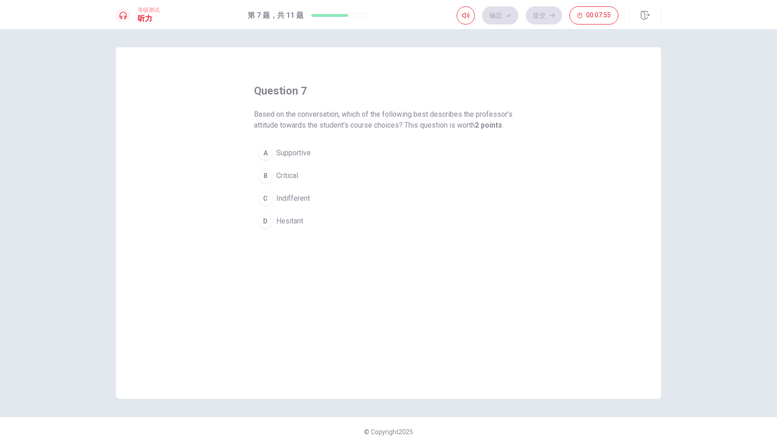
click at [309, 153] on span "Supportive" at bounding box center [293, 153] width 35 height 11
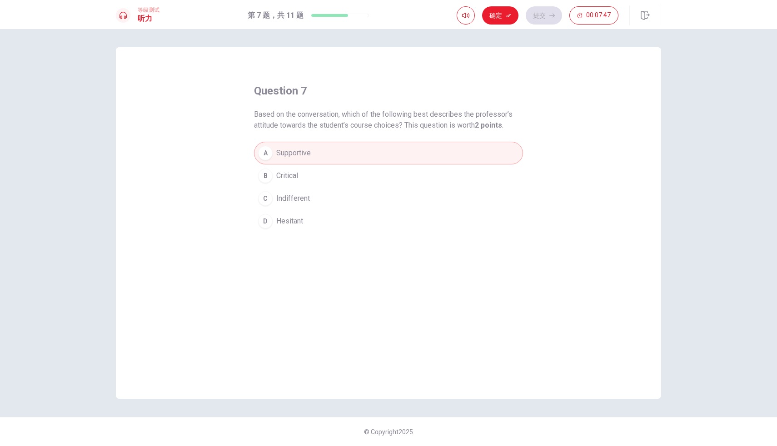
click at [279, 223] on span "Hesitant" at bounding box center [289, 221] width 27 height 11
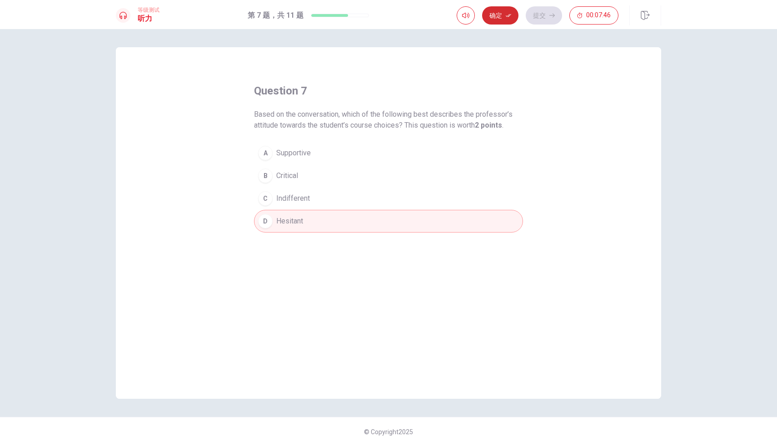
click at [508, 15] on icon "button" at bounding box center [507, 15] width 5 height 3
click at [543, 13] on button "提交" at bounding box center [543, 15] width 36 height 18
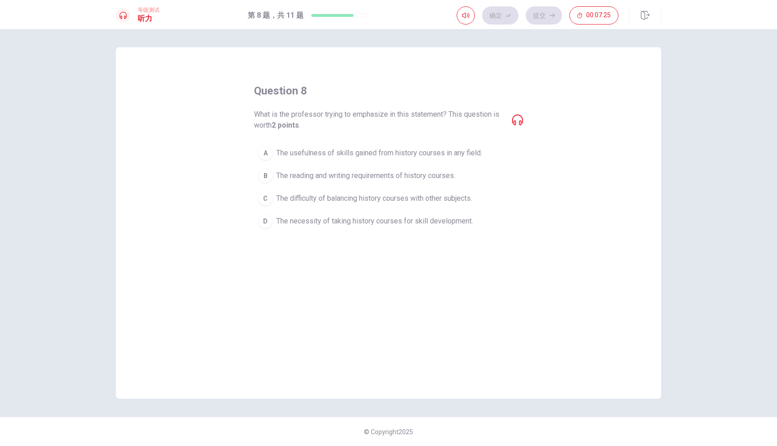
click at [316, 198] on span "The difficulty of balancing history courses with other subjects." at bounding box center [374, 198] width 196 height 11
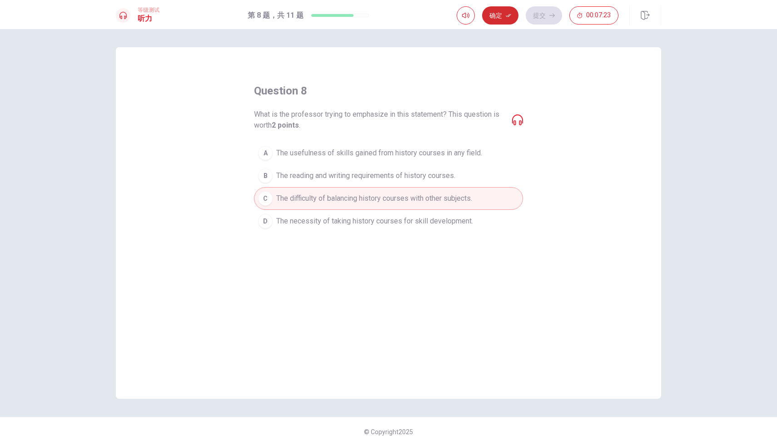
click at [507, 13] on icon "button" at bounding box center [507, 15] width 5 height 5
click at [528, 16] on button "提交" at bounding box center [543, 15] width 36 height 18
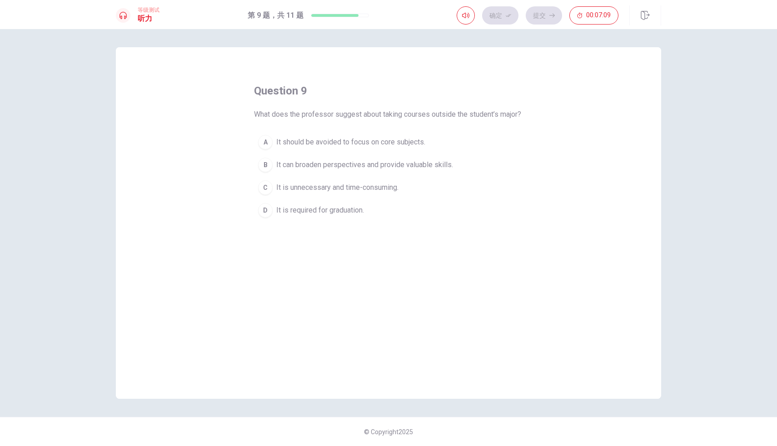
click at [305, 170] on span "It can broaden perspectives and provide valuable skills." at bounding box center [364, 164] width 177 height 11
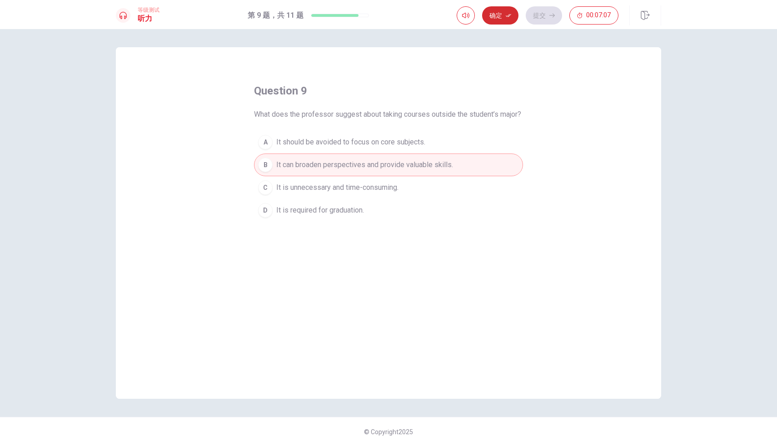
click at [503, 17] on button "确定" at bounding box center [500, 15] width 36 height 18
click at [534, 14] on button "提交" at bounding box center [543, 15] width 36 height 18
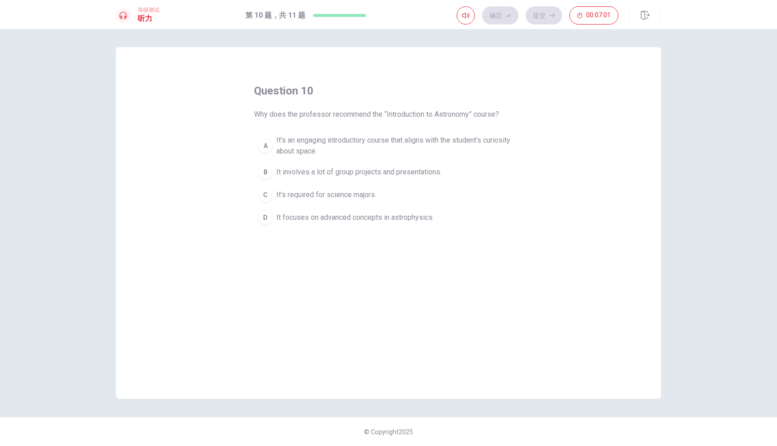
click at [321, 151] on span "It’s an engaging introductory course that aligns with the student’s curiosity a…" at bounding box center [397, 146] width 242 height 22
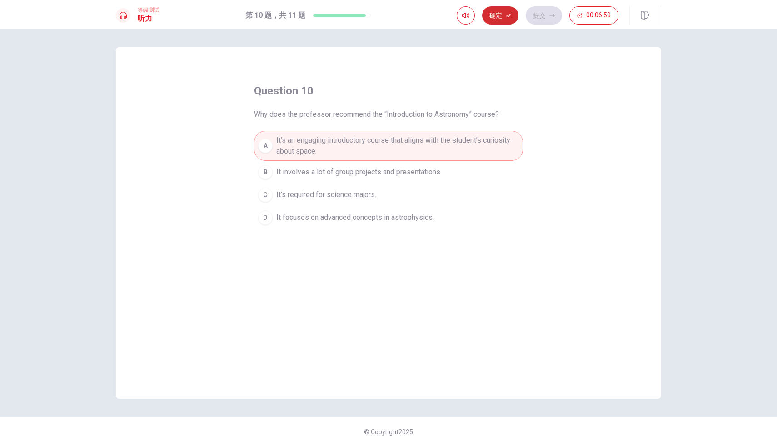
click at [503, 16] on button "确定" at bounding box center [500, 15] width 36 height 18
click at [533, 15] on button "提交" at bounding box center [543, 15] width 36 height 18
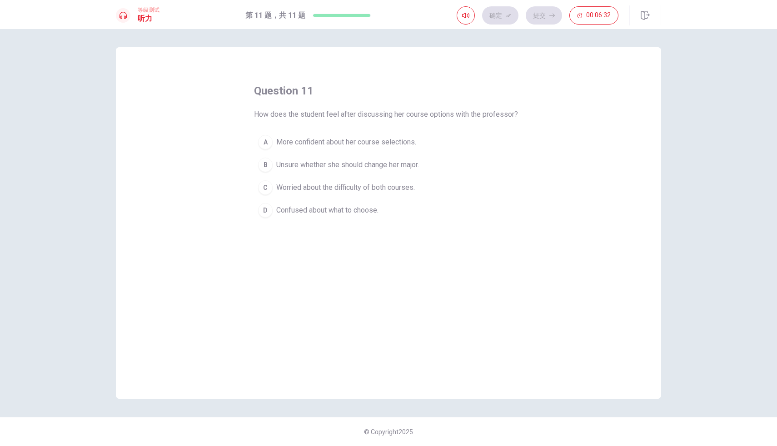
click at [330, 138] on span "More confident about her course selections." at bounding box center [346, 142] width 140 height 11
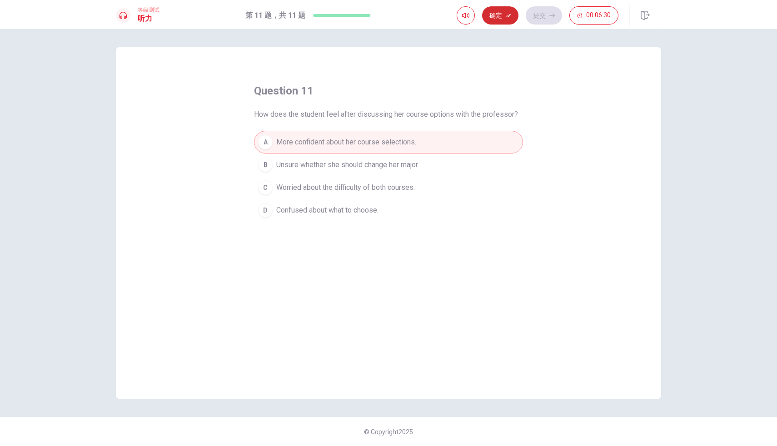
click at [495, 20] on button "确定" at bounding box center [500, 15] width 36 height 18
click at [534, 9] on button "提交" at bounding box center [543, 15] width 36 height 18
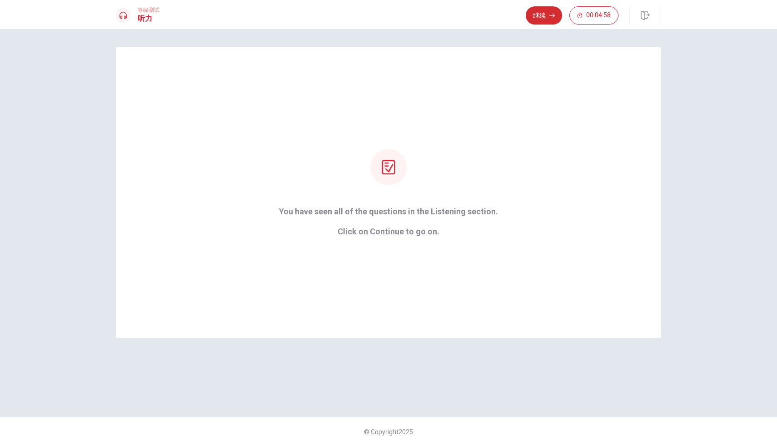
click at [547, 15] on button "继续" at bounding box center [543, 15] width 36 height 18
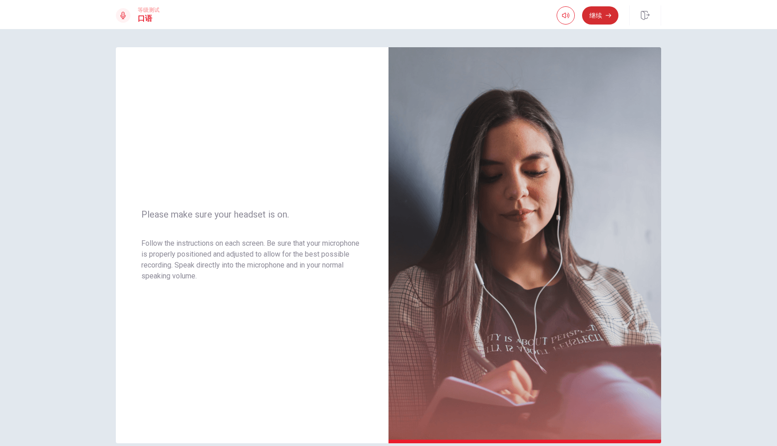
click at [599, 13] on button "继续" at bounding box center [600, 15] width 36 height 18
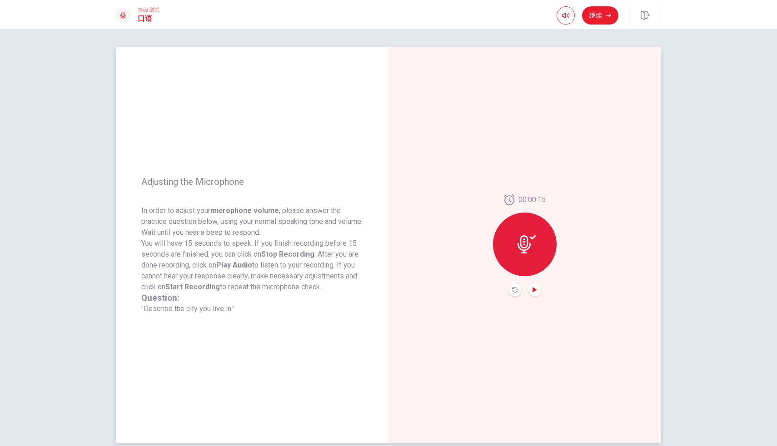
click at [534, 291] on icon "Play Audio" at bounding box center [534, 289] width 4 height 5
click at [511, 291] on button "Record Again" at bounding box center [514, 289] width 13 height 13
click at [524, 256] on span "停止 录音" at bounding box center [524, 261] width 13 height 15
click at [534, 291] on icon "Play Audio" at bounding box center [534, 289] width 4 height 5
click at [587, 19] on button "继续" at bounding box center [600, 15] width 36 height 18
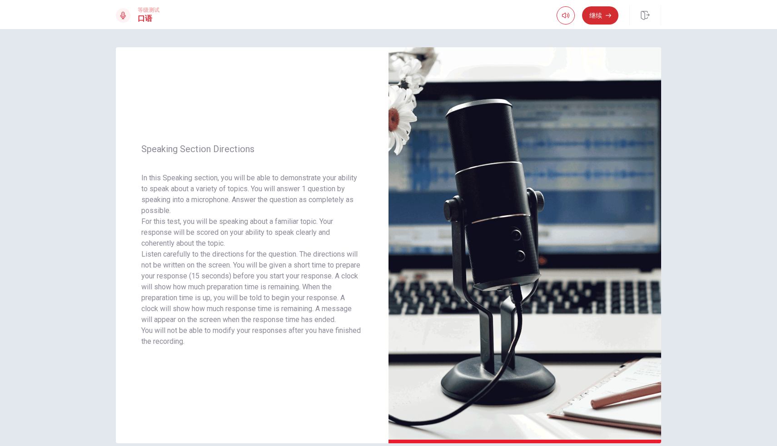
click at [599, 20] on button "继续" at bounding box center [600, 15] width 36 height 18
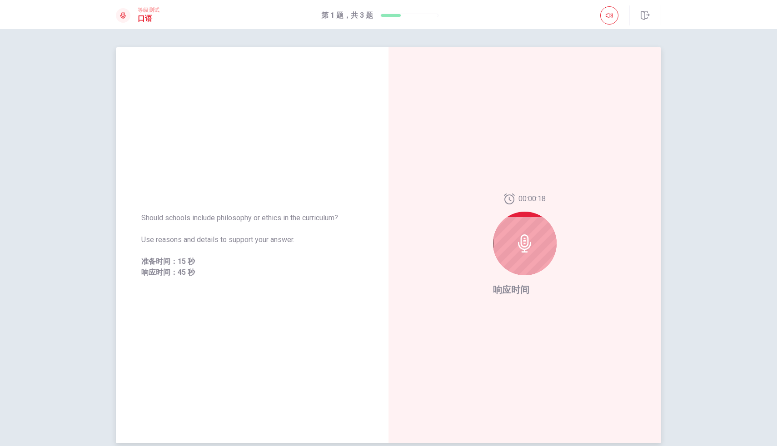
click at [524, 224] on div at bounding box center [525, 244] width 64 height 64
click at [519, 247] on icon at bounding box center [524, 243] width 13 height 18
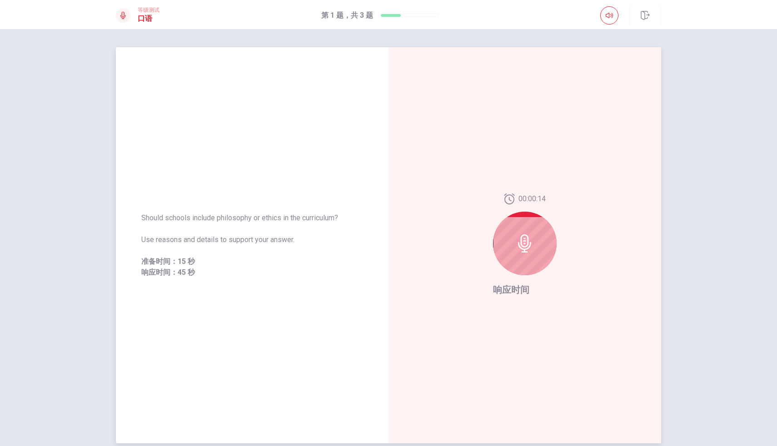
click at [519, 247] on icon at bounding box center [524, 243] width 13 height 18
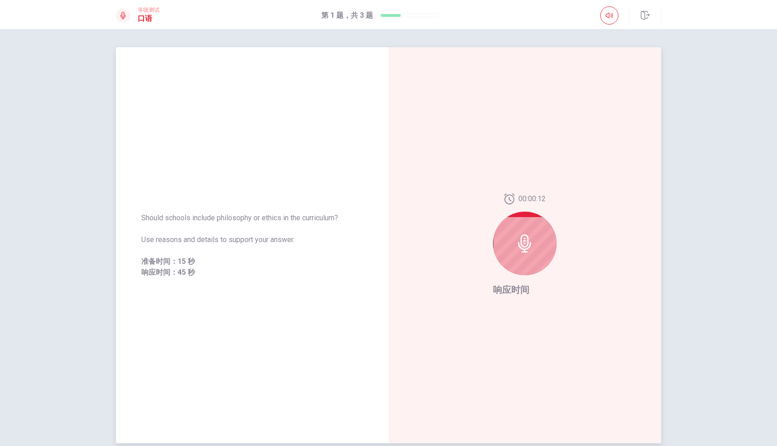
click at [519, 247] on icon at bounding box center [524, 243] width 13 height 18
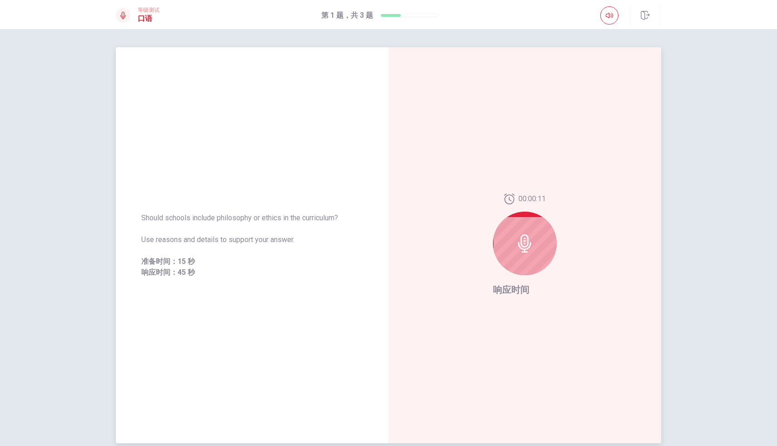
click at [519, 247] on icon at bounding box center [524, 243] width 13 height 18
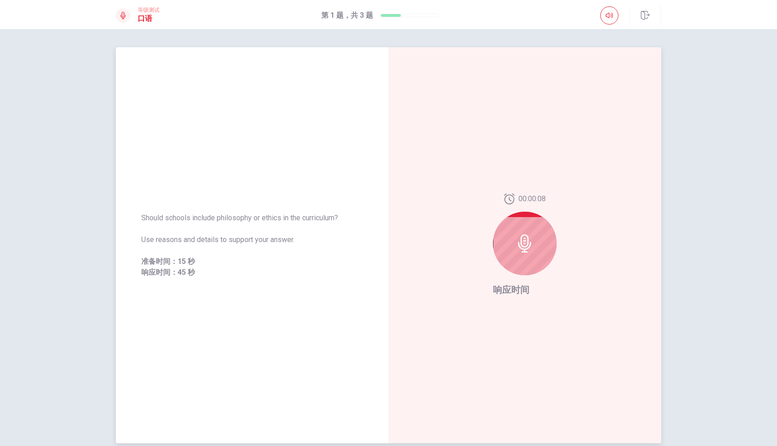
click at [530, 247] on icon at bounding box center [524, 243] width 18 height 18
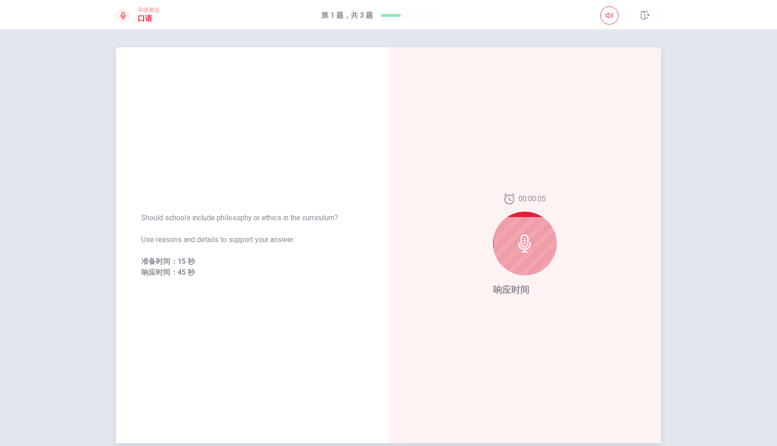
click at [530, 247] on icon at bounding box center [524, 243] width 18 height 18
click at [530, 247] on icon at bounding box center [526, 243] width 18 height 18
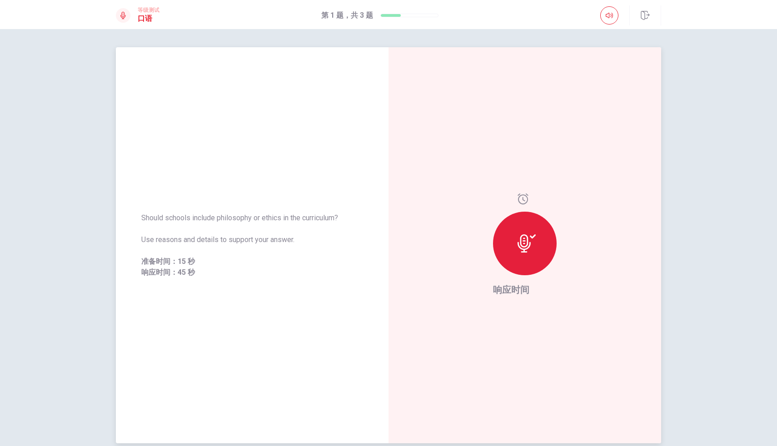
click at [530, 247] on icon at bounding box center [526, 243] width 18 height 18
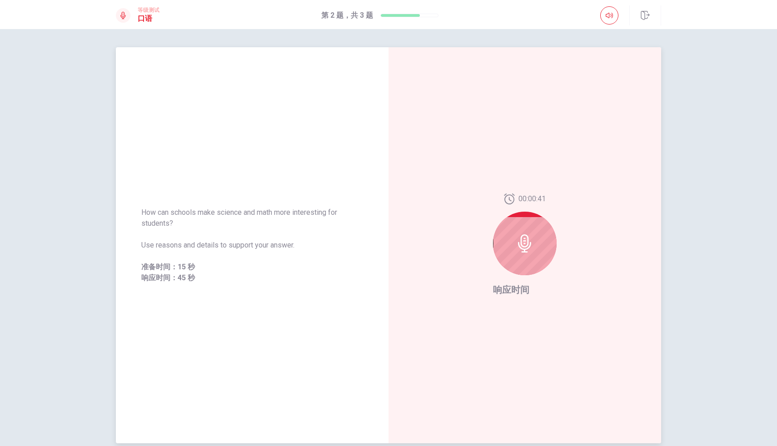
click at [530, 247] on icon at bounding box center [524, 243] width 18 height 18
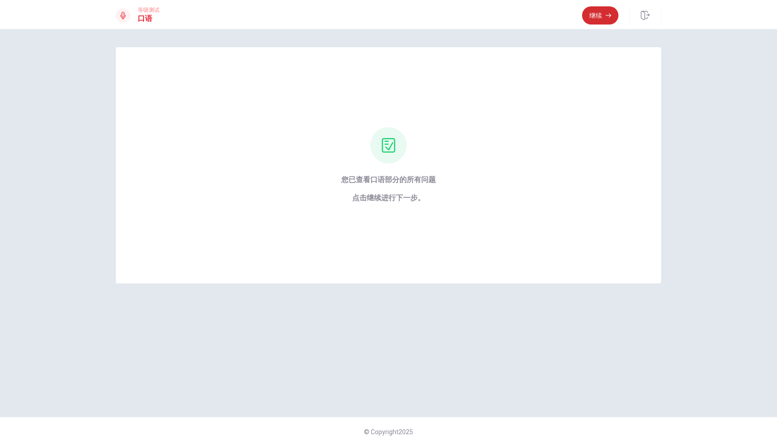
click at [590, 11] on button "继续" at bounding box center [600, 15] width 36 height 18
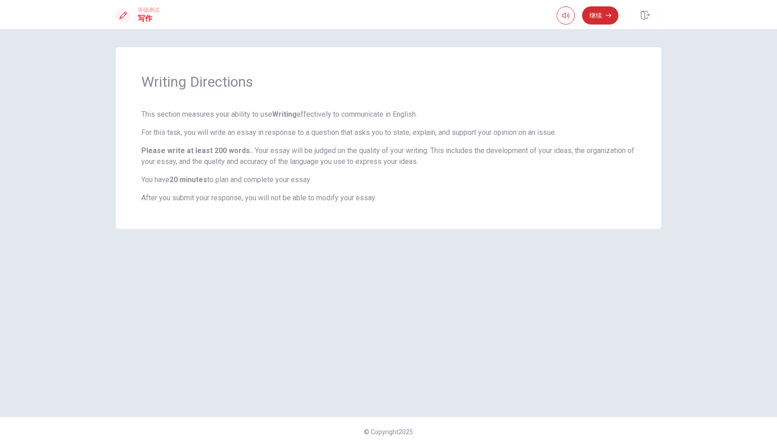
click at [593, 10] on button "继续" at bounding box center [600, 15] width 36 height 18
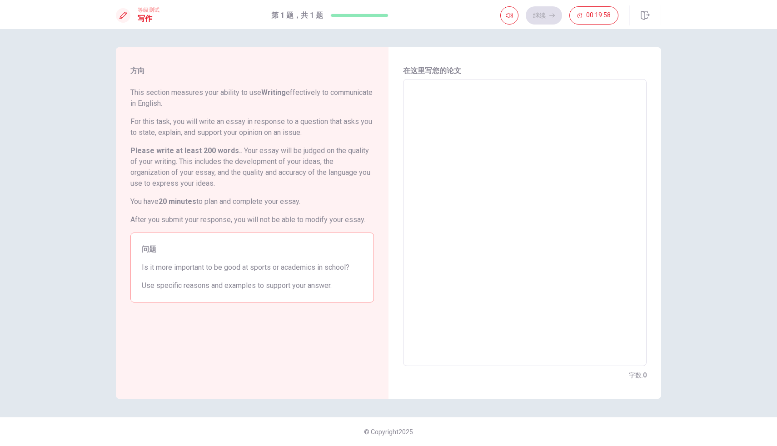
click at [469, 126] on textarea at bounding box center [524, 223] width 231 height 272
type textarea "S"
type textarea "x"
type textarea "So"
type textarea "x"
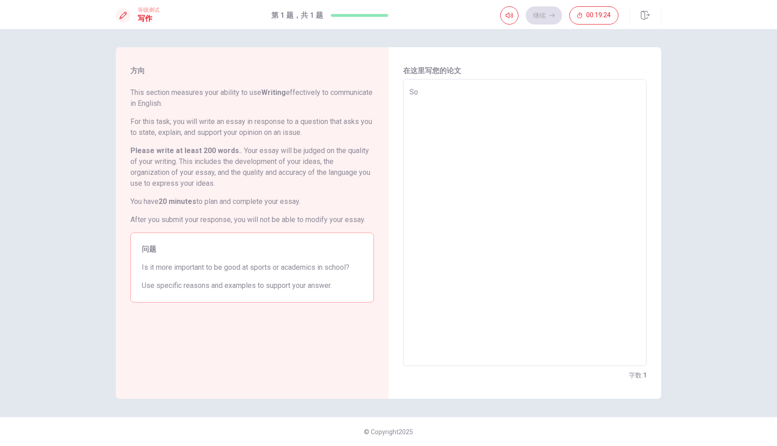
type textarea "Som"
type textarea "x"
type textarea "Some"
type textarea "x"
type textarea "Some"
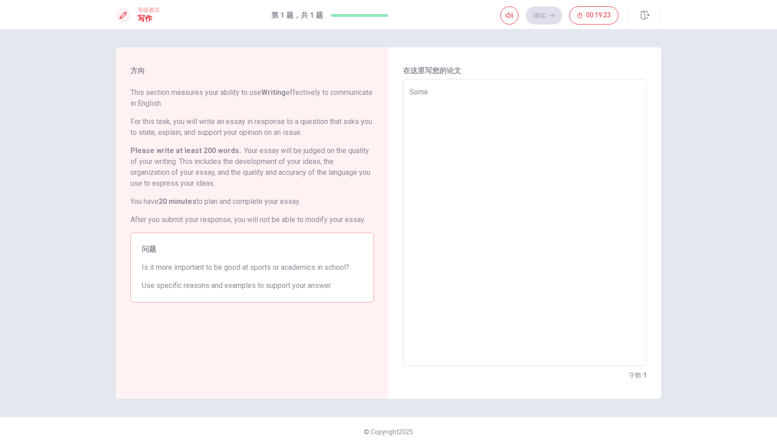
type textarea "x"
type textarea "Some p"
type textarea "x"
type textarea "Some pe"
type textarea "x"
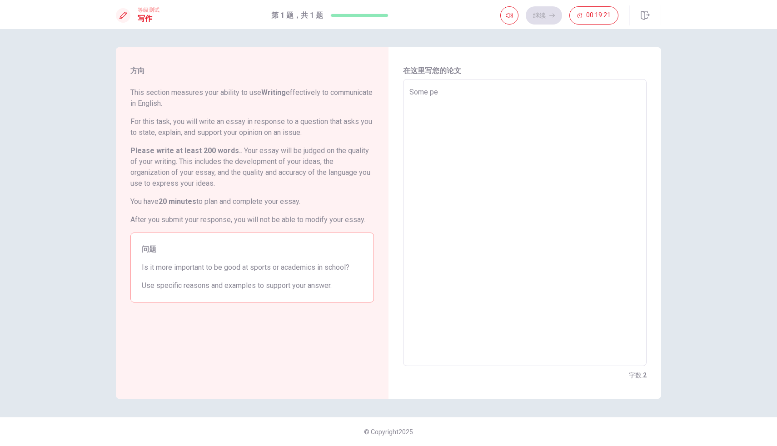
type textarea "Some peo"
type textarea "x"
type textarea "Some peop"
type textarea "x"
type textarea "Some peopl"
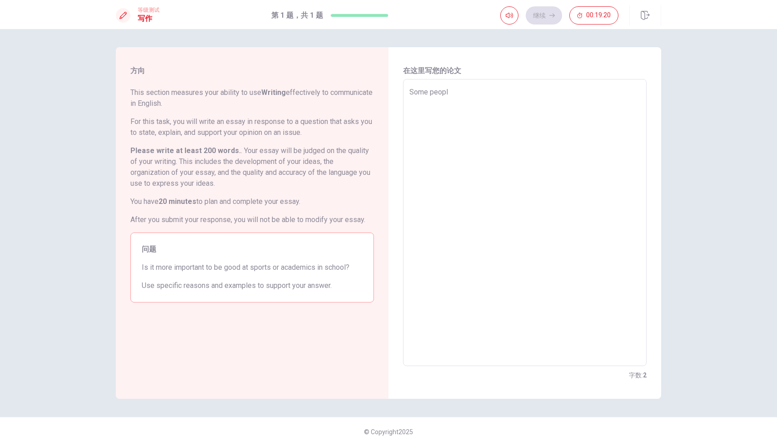
type textarea "x"
type textarea "Some peoplr"
type textarea "x"
type textarea "Some peoplr\"
type textarea "x"
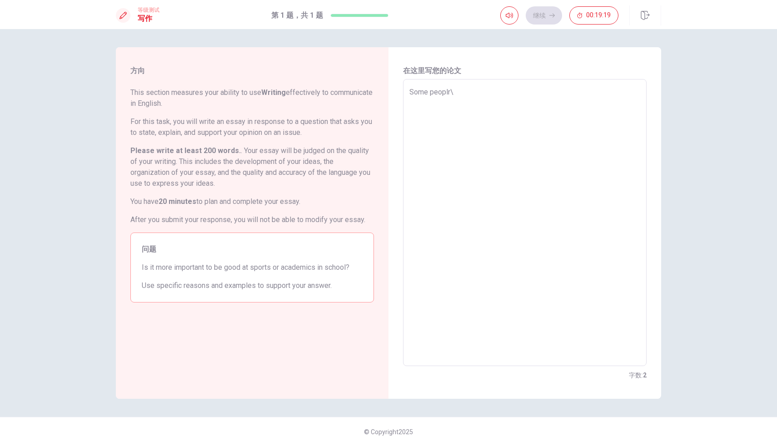
type textarea "Some peoplr\e"
type textarea "x"
type textarea "Some peoplr\"
type textarea "x"
type textarea "Some peoplr"
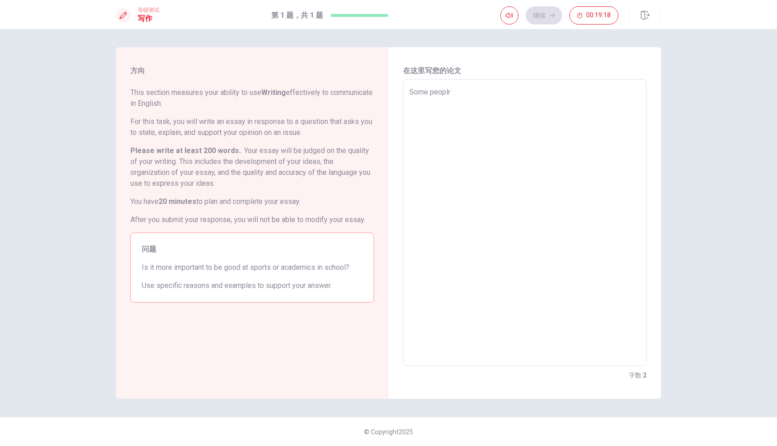
type textarea "x"
type textarea "Some peopl"
type textarea "x"
type textarea "Some people"
type textarea "x"
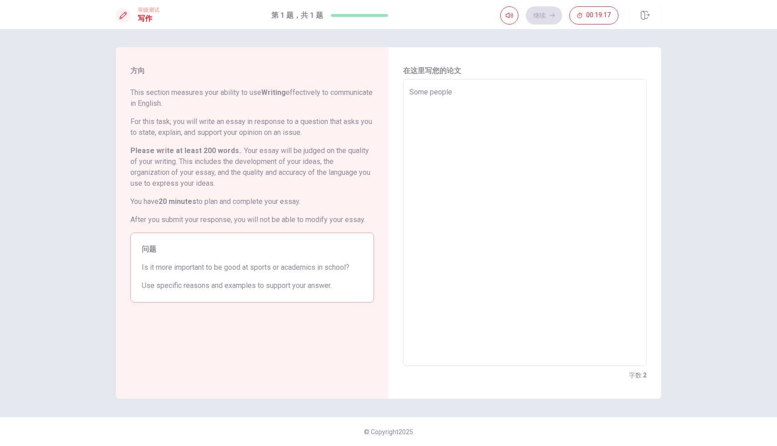
type textarea "Some people"
type textarea "x"
type textarea "Some people a"
type textarea "x"
type textarea "Some people ar"
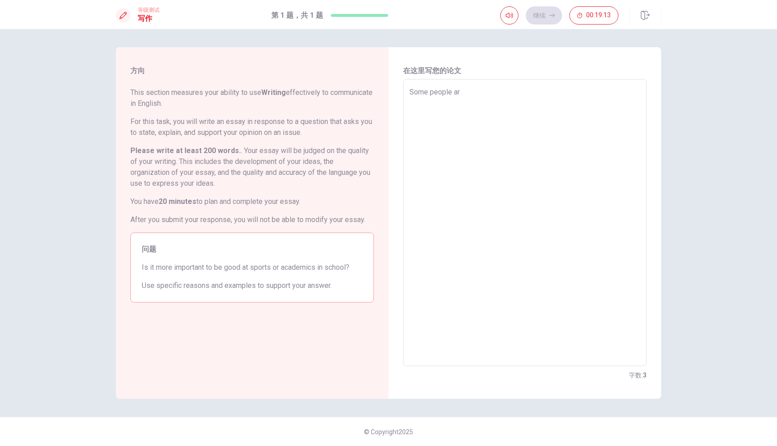
type textarea "x"
type textarea "Some people arg"
type textarea "x"
type textarea "Some people argu"
type textarea "x"
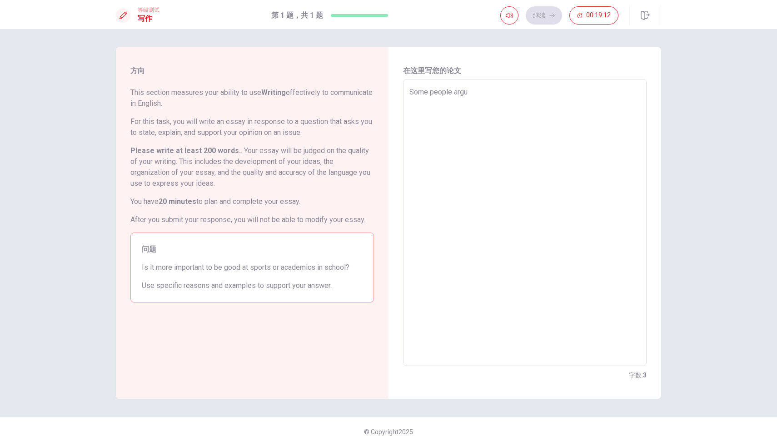
type textarea "Some people argue"
type textarea "x"
type textarea "Some people argue"
type textarea "x"
type textarea "Some people argue t"
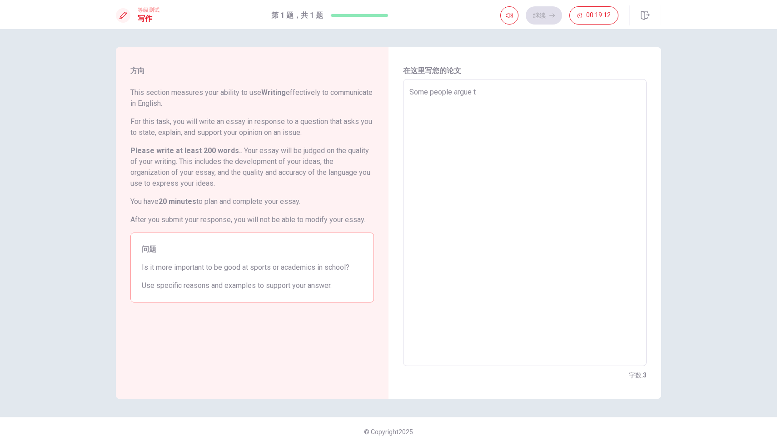
type textarea "x"
type textarea "Some people argue th"
type textarea "x"
type textarea "Some people argue tha"
type textarea "x"
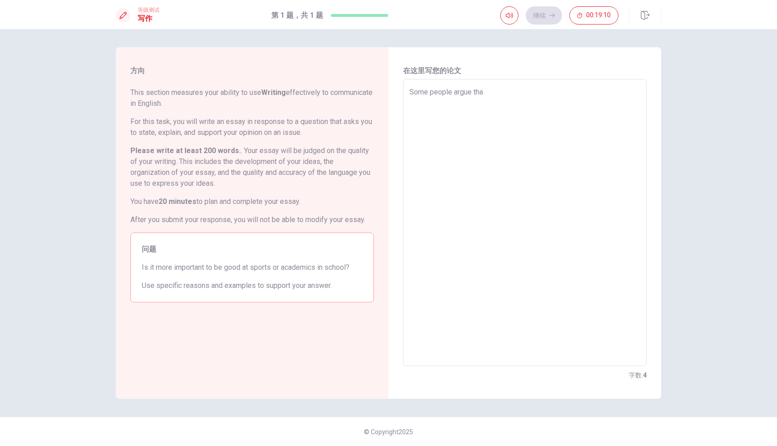
type textarea "Some people argue that"
type textarea "x"
type textarea "Some people argue that"
type textarea "x"
type textarea "Some people argue that s"
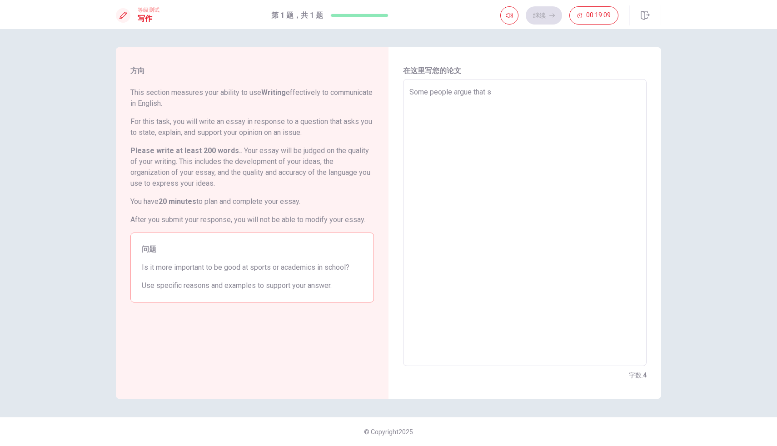
type textarea "x"
type textarea "Some people argue that sy"
type textarea "x"
type textarea "Some people argue that syu"
type textarea "x"
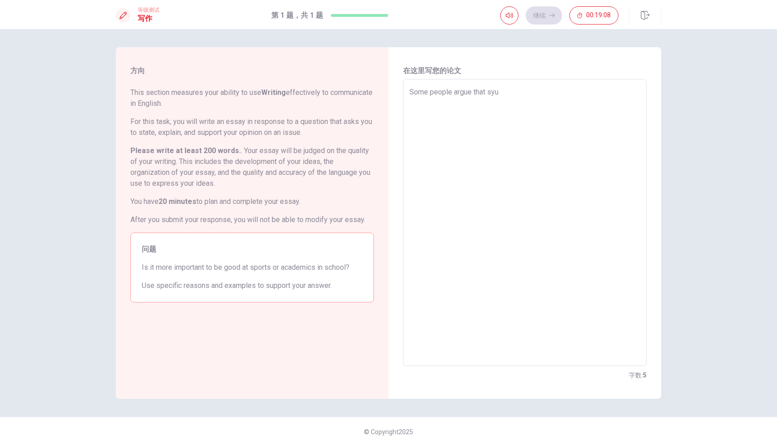
type textarea "Some people argue that syud"
type textarea "x"
type textarea "Some people argue that syude"
type textarea "x"
type textarea "Some people argue that syuden"
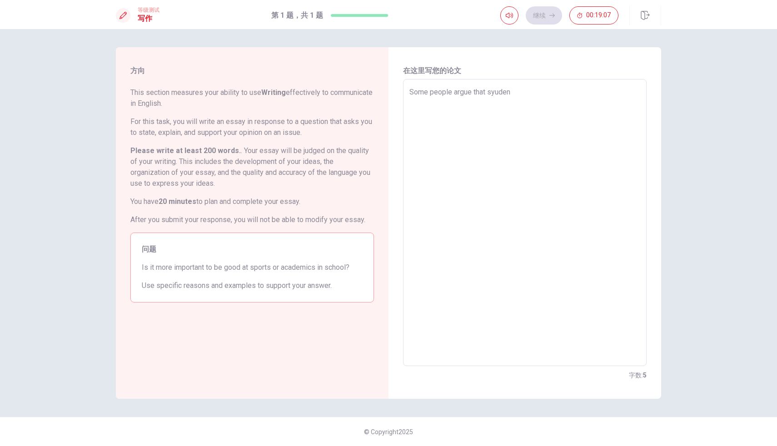
type textarea "x"
type textarea "Some people argue that syudent"
type textarea "x"
type textarea "Some people argue that syudent"
type textarea "x"
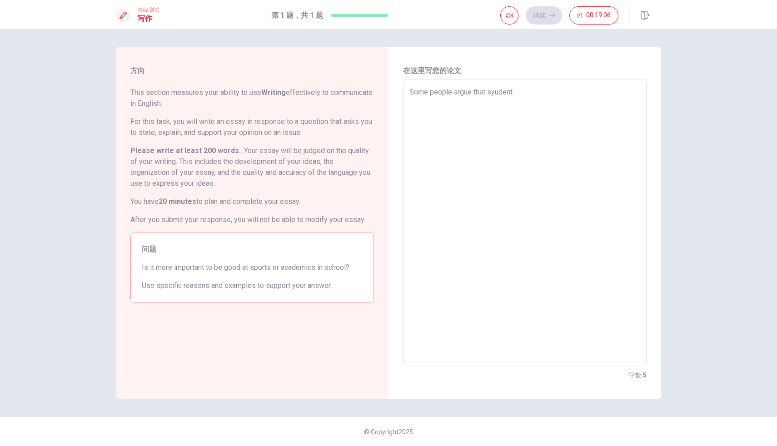
type textarea "Some people argue that syudent"
type textarea "x"
type textarea "Some people argue that syuden"
type textarea "x"
type textarea "Some people argue that syude"
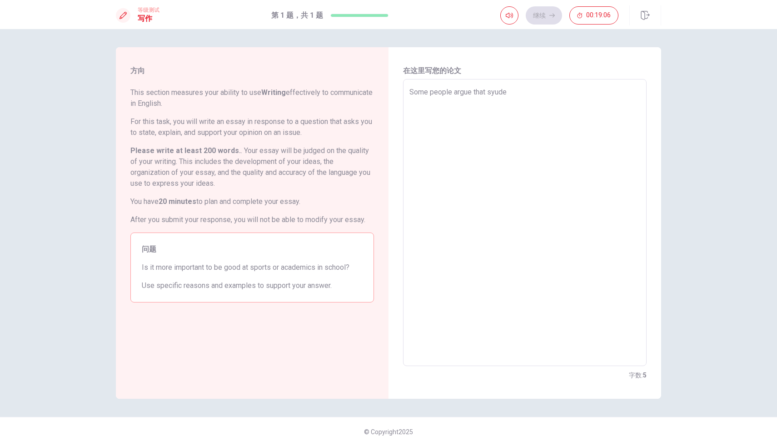
type textarea "x"
type textarea "Some people argue that syud"
type textarea "x"
type textarea "Some people argue that syu"
type textarea "x"
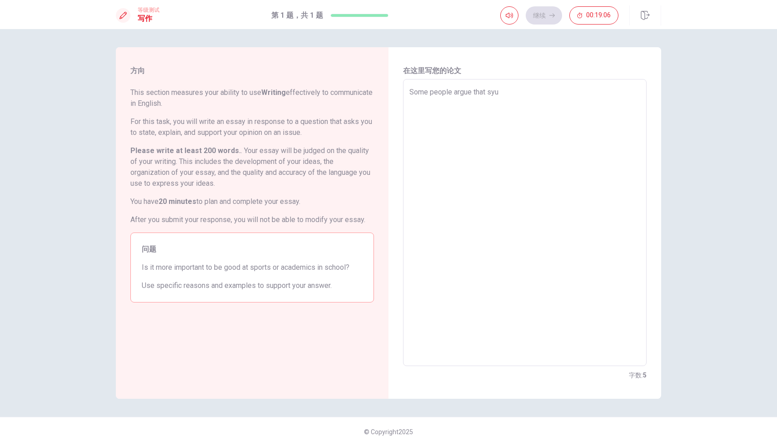
type textarea "Some people argue that sy"
type textarea "x"
type textarea "Some people argue that s"
type textarea "x"
type textarea "Some people argue that st"
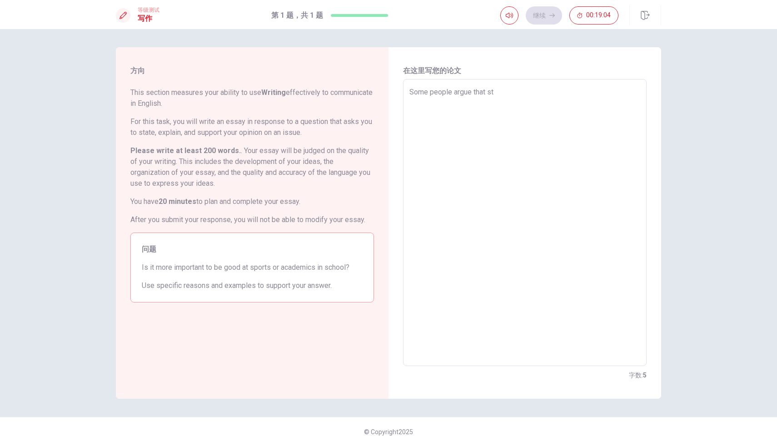
type textarea "x"
type textarea "Some people argue that stu"
type textarea "x"
type textarea "Some people argue that stud"
type textarea "x"
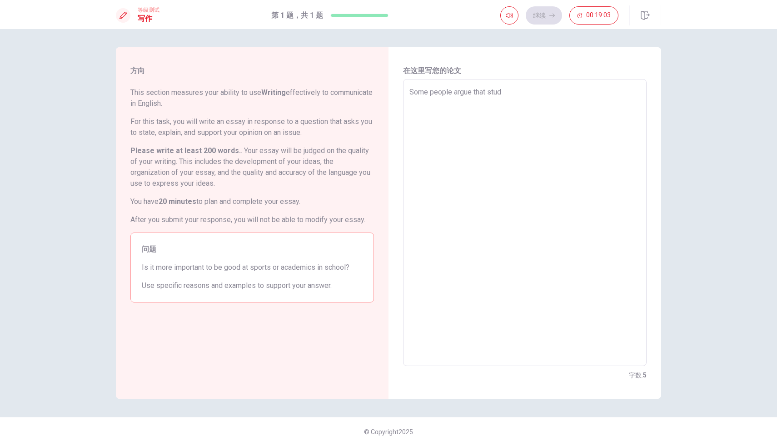
type textarea "Some people argue that stude"
type textarea "x"
type textarea "Some people argue that studen"
type textarea "x"
type textarea "Some people argue that student"
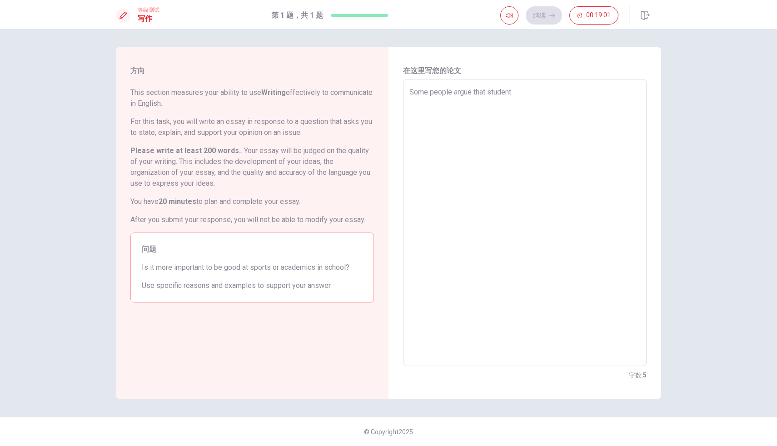
type textarea "x"
type textarea "Some people argue that students"
type textarea "x"
type textarea "Some people argue that students"
type textarea "x"
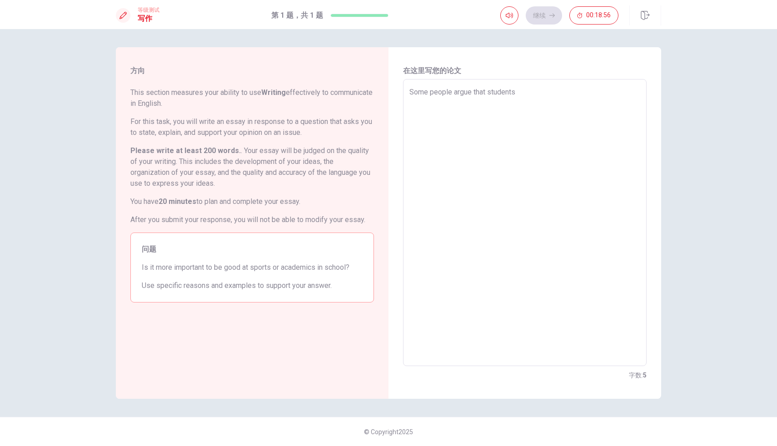
type textarea "Some people argue that students"
type textarea "x"
type textarea "Some people argue that student"
type textarea "x"
type textarea "Some people argue that studen"
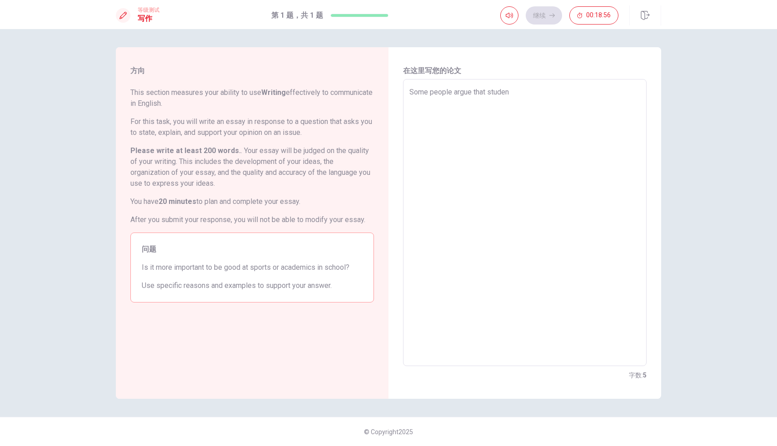
type textarea "x"
type textarea "Some people argue that stude"
type textarea "x"
type textarea "Some people argue that stud"
type textarea "x"
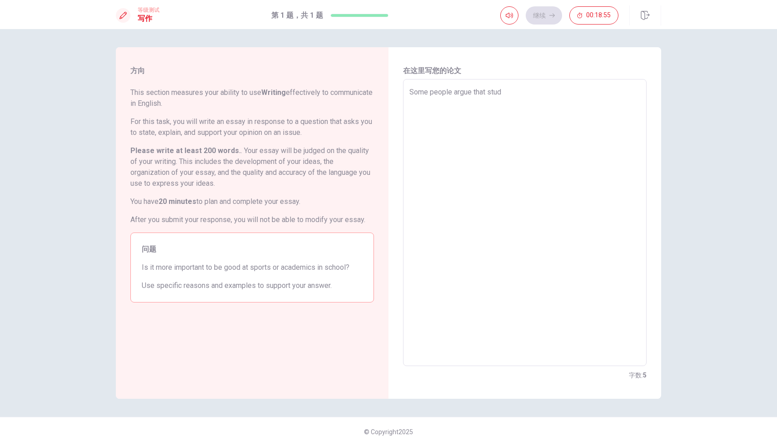
type textarea "Some people argue that stu"
type textarea "x"
type textarea "Some people argue that st"
type textarea "x"
type textarea "Some people argue that s"
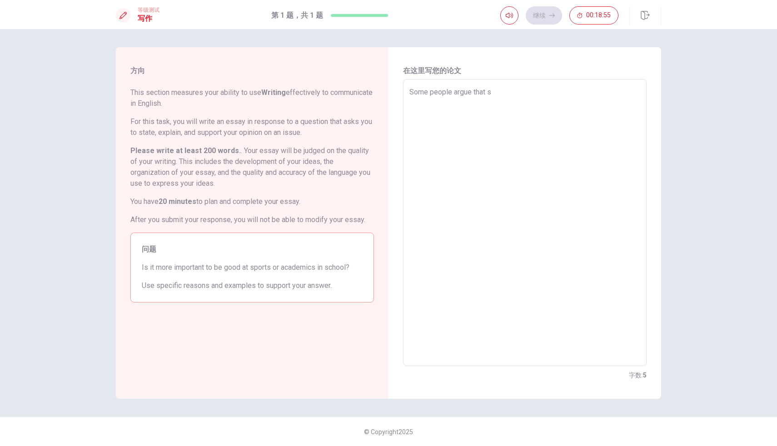
type textarea "x"
type textarea "Some people argue that"
type textarea "x"
type textarea "Some people argue that i"
type textarea "x"
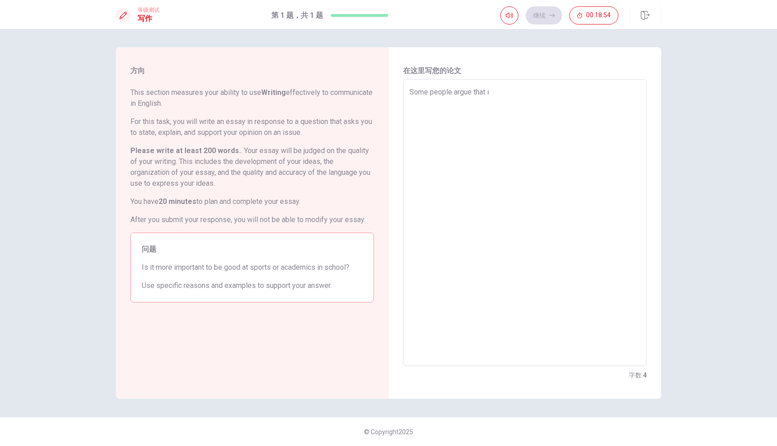
type textarea "Some people argue that it"
type textarea "x"
type textarea "Some people argue that it"
type textarea "x"
type textarea "Some people argue that it i"
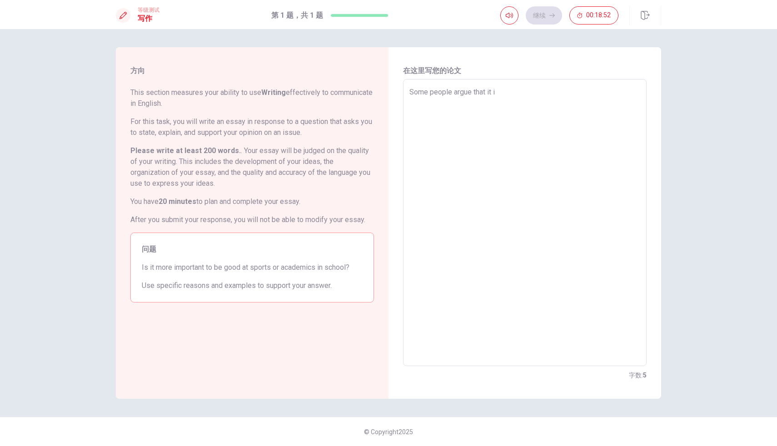
type textarea "x"
type textarea "Some people argue that it is"
type textarea "x"
type textarea "Some people argue that it is"
type textarea "x"
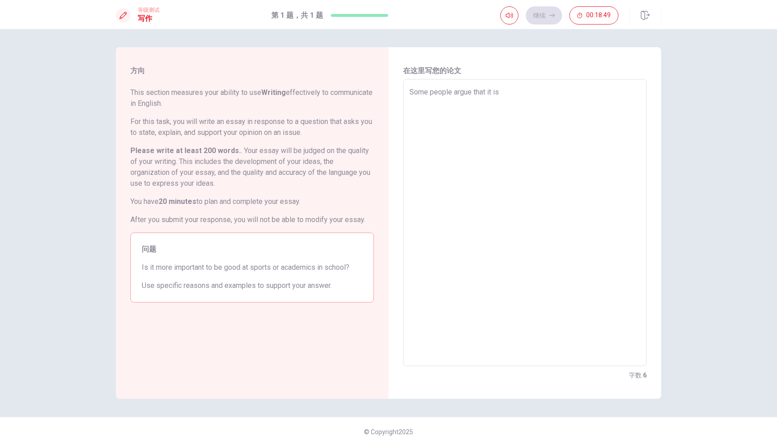
type textarea "Some people argue that it is"
type textarea "x"
type textarea "Some people argue that it i"
type textarea "x"
type textarea "Some people argue that it"
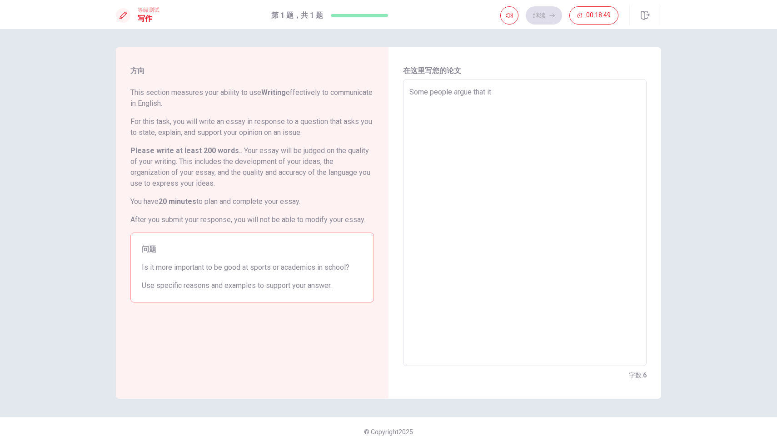
type textarea "x"
type textarea "Some people argue that it"
type textarea "x"
type textarea "Some people argue that i"
type textarea "x"
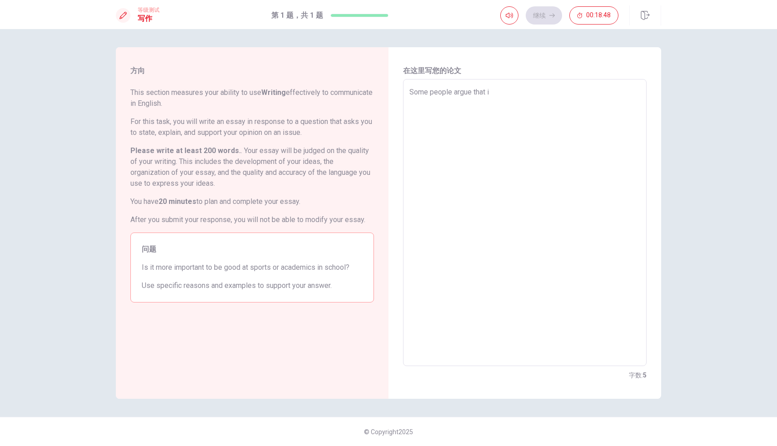
type textarea "Some people argue that"
type textarea "x"
type textarea "Some people argue that s"
type textarea "x"
type textarea "Some people argue that st"
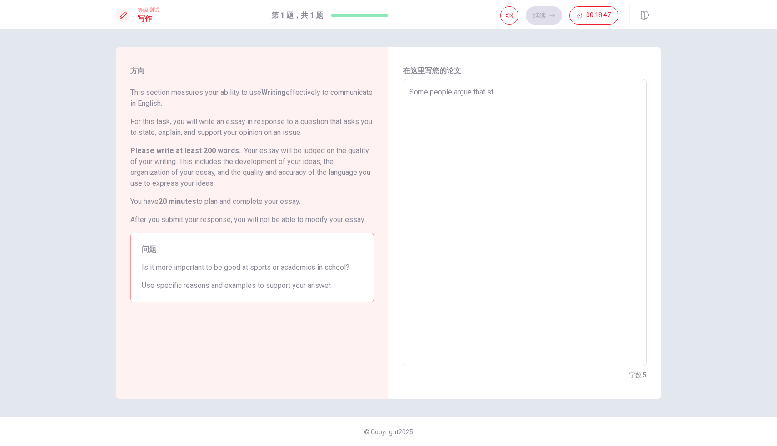
type textarea "x"
type textarea "Some people argue that stu"
type textarea "x"
type textarea "Some people argue that stud"
type textarea "x"
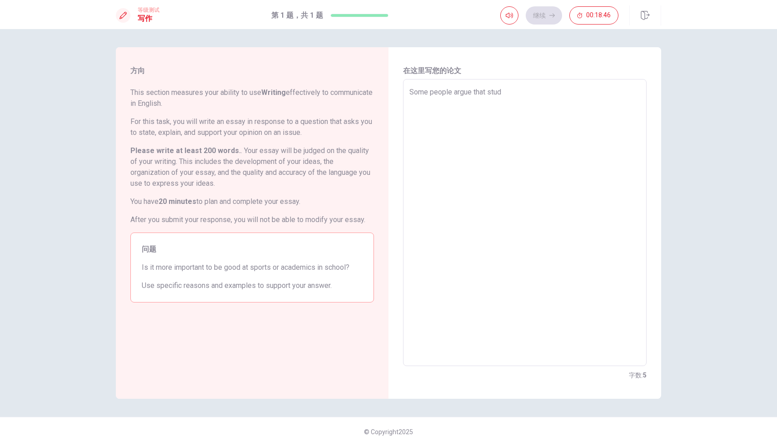
type textarea "Some people argue that stude"
type textarea "x"
type textarea "Some people argue that studen"
type textarea "x"
type textarea "Some people argue that student"
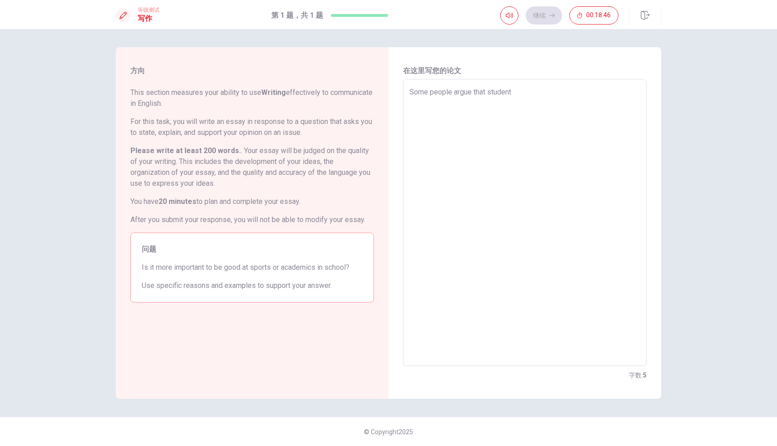
type textarea "x"
type textarea "Some people argue that students"
type textarea "x"
type textarea "Some people argue that students"
type textarea "x"
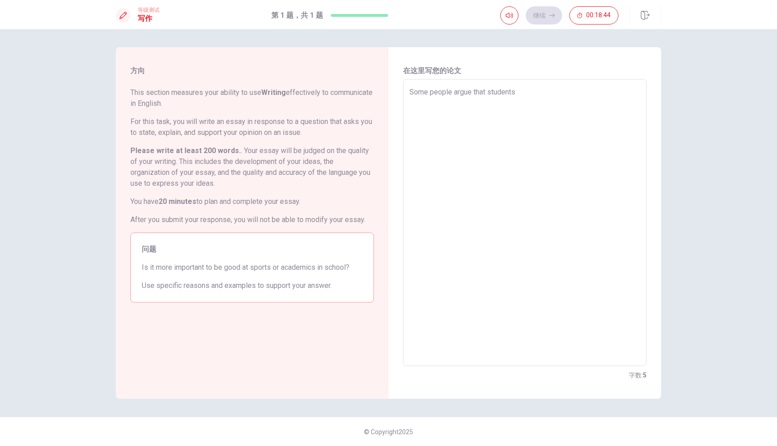
type textarea "Some people argue that students s"
type textarea "x"
type textarea "Some people argue that students sh"
type textarea "x"
type textarea "Some people argue that students sho"
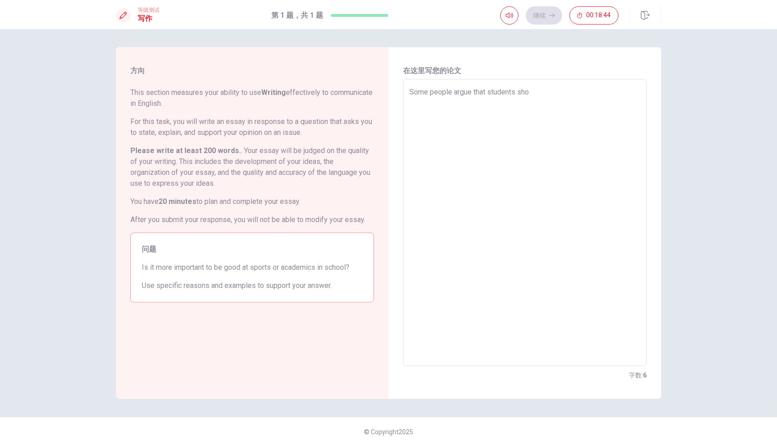
type textarea "x"
type textarea "Some people argue that students shou"
type textarea "x"
type textarea "Some people argue that students shoul"
type textarea "x"
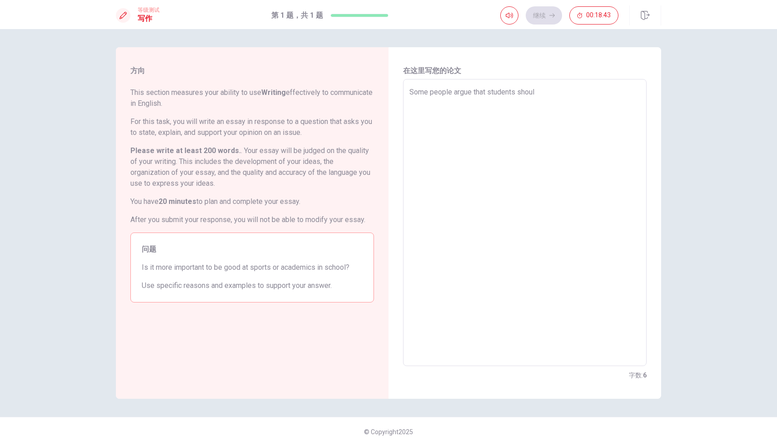
type textarea "Some people argue that students should"
type textarea "x"
type textarea "Some people argue that students should"
type textarea "x"
type textarea "Some people argue that students should b"
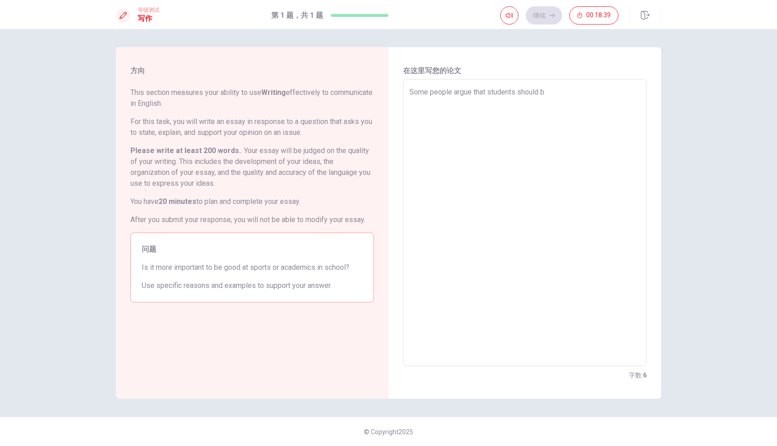
type textarea "x"
type textarea "Some people argue that students should be"
type textarea "x"
type textarea "Some people argue that students should be"
type textarea "x"
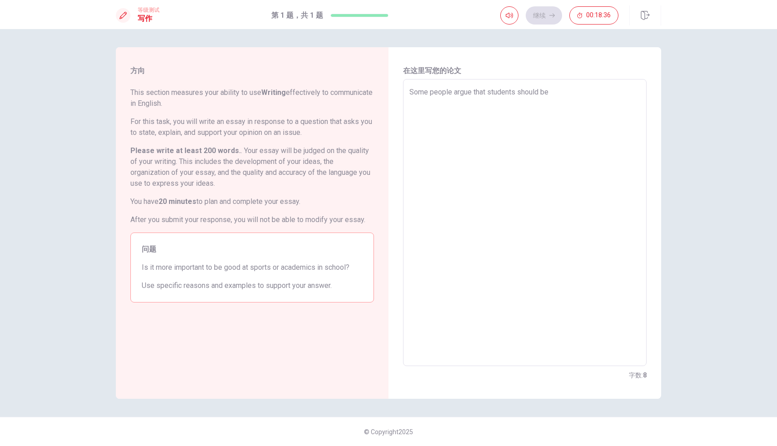
type textarea "Some people argue that students should be g"
type textarea "x"
type textarea "Some people argue that students should be go"
type textarea "x"
type textarea "Some people argue that students should be goo"
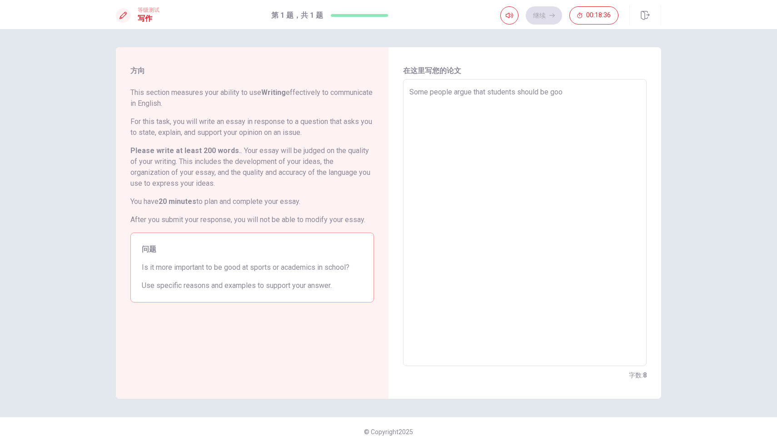
type textarea "x"
type textarea "Some people argue that students should be good"
type textarea "x"
type textarea "Some people argue that students should be good"
type textarea "x"
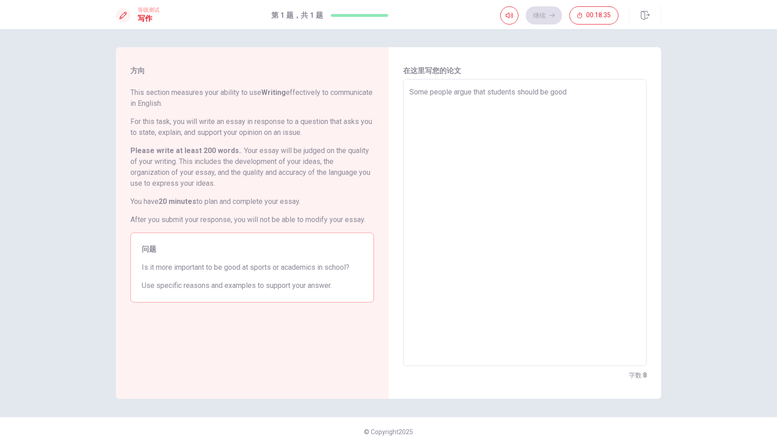
type textarea "Some people argue that students should be good a"
type textarea "x"
type textarea "Some people argue that students should be good at"
type textarea "x"
type textarea "Some people argue that students should be good at"
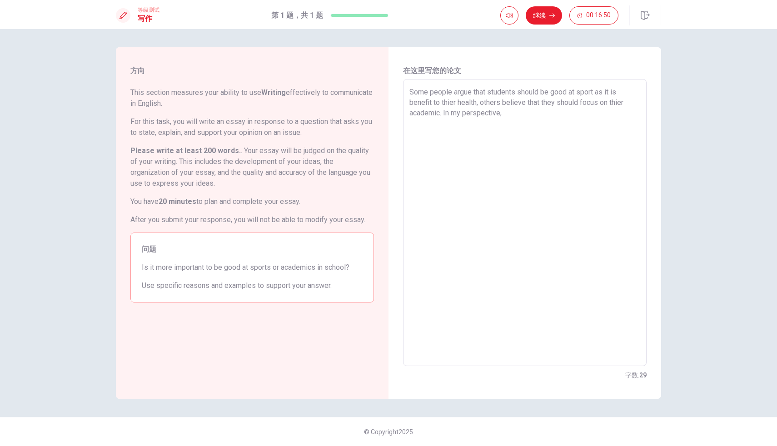
click at [451, 114] on textarea "Some people argue that students should be good at sport as it is benefit to thi…" at bounding box center [524, 223] width 231 height 272
click at [515, 116] on textarea "Some people argue that students should be good at sport as it is benefit to thi…" at bounding box center [524, 223] width 231 height 272
drag, startPoint x: 455, startPoint y: 144, endPoint x: 556, endPoint y: 147, distance: 101.8
click at [556, 147] on textarea "Some people argue that students should be good at sport as it is benefit to thi…" at bounding box center [524, 223] width 231 height 272
click at [537, 143] on textarea "Some people argue that students should be good at sport as it is benefit to thi…" at bounding box center [524, 223] width 231 height 272
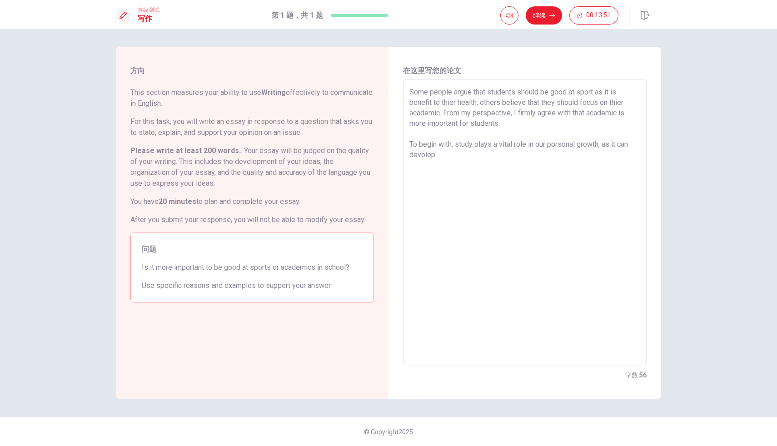
click at [485, 155] on textarea "Some people argue that students should be good at sport as it is benefit to thi…" at bounding box center [524, 223] width 231 height 272
click at [577, 147] on textarea "Some people argue that students should be good at sport as it is benefit to thi…" at bounding box center [524, 223] width 231 height 272
click at [568, 153] on textarea "Some people argue that students should be good at sport as it is benefit to thi…" at bounding box center [524, 223] width 231 height 272
click at [543, 155] on textarea "Some people argue that students should be good at sport as it is benefit to thi…" at bounding box center [524, 223] width 231 height 272
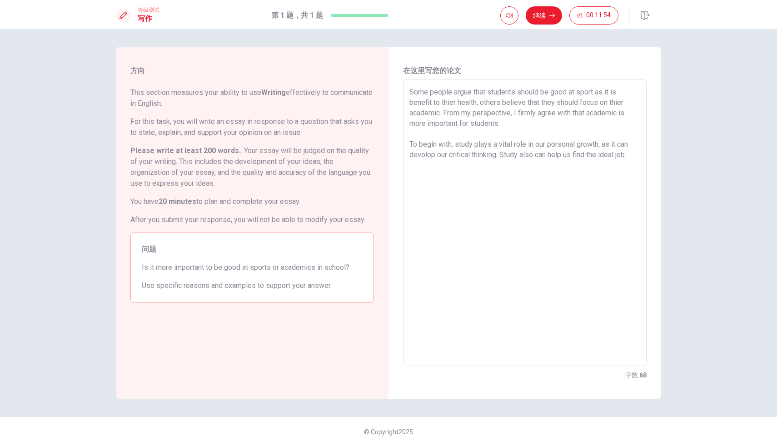
click at [637, 156] on textarea "Some people argue that students should be good at sport as it is benefit to thi…" at bounding box center [524, 223] width 231 height 272
click at [435, 185] on textarea "Some people argue that students should be good at sport as it is benefit to thi…" at bounding box center [524, 223] width 231 height 272
click at [475, 198] on textarea "Some people argue that students should be good at sport as it is benefit to thi…" at bounding box center [524, 223] width 231 height 272
click at [448, 187] on textarea "Some people argue that students should be good at sport as it is benefit to thi…" at bounding box center [524, 223] width 231 height 272
click at [602, 186] on textarea "Some people argue that students should be good at sport as it is benefit to thi…" at bounding box center [524, 223] width 231 height 272
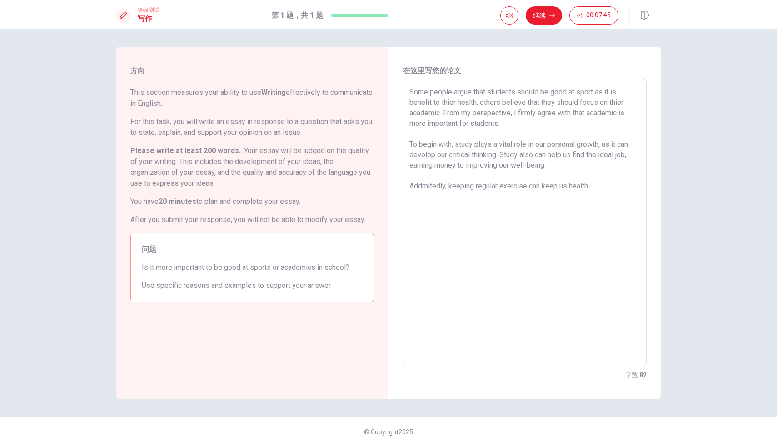
click at [564, 188] on textarea "Some people argue that students should be good at sport as it is benefit to thi…" at bounding box center [524, 223] width 231 height 272
drag, startPoint x: 542, startPoint y: 188, endPoint x: 566, endPoint y: 188, distance: 23.6
click at [566, 188] on textarea "Some people argue that students should be good at sport as it is benefit to thi…" at bounding box center [524, 223] width 231 height 272
click at [633, 187] on textarea "Some people argue that students should be good at sport as it is benefit to thi…" at bounding box center [524, 223] width 231 height 272
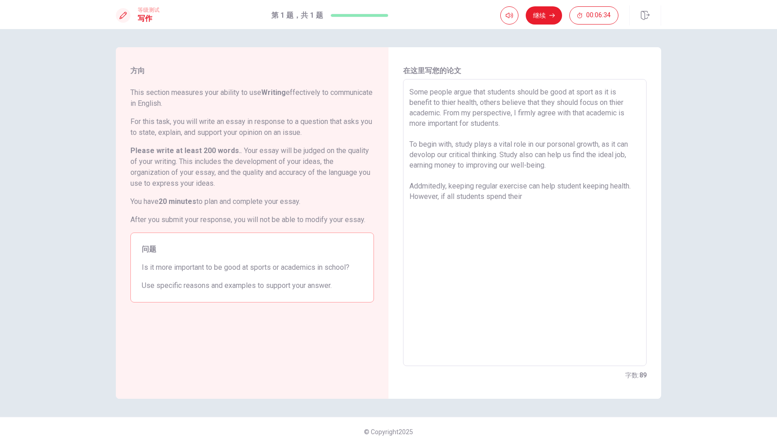
click at [552, 197] on textarea "Some people argue that students should be good at sport as it is benefit to thi…" at bounding box center [524, 223] width 231 height 272
click at [486, 225] on textarea "Some people argue that students should be good at sport as it is benefit to thi…" at bounding box center [524, 223] width 231 height 272
click at [584, 228] on textarea "Some people argue that students should be good at sport as it is benefit to thi…" at bounding box center [524, 223] width 231 height 272
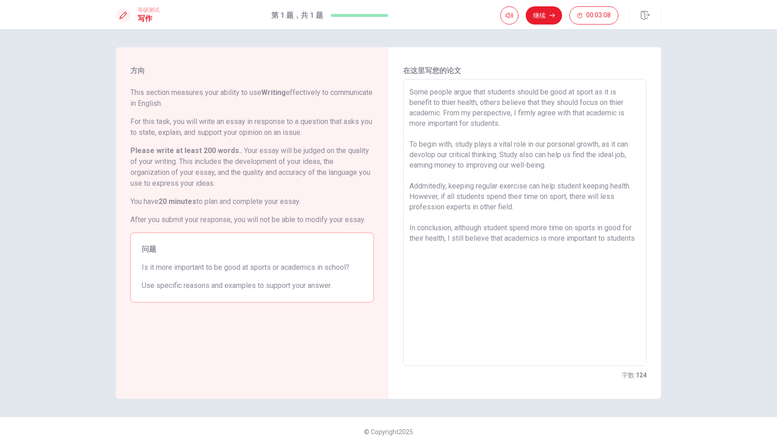
click at [452, 254] on textarea "Some people argue that students should be good at sport as it is benefit to thi…" at bounding box center [524, 223] width 231 height 272
click at [550, 167] on textarea "Some people argue that students should be good at sport as it is benefit to thi…" at bounding box center [524, 223] width 231 height 272
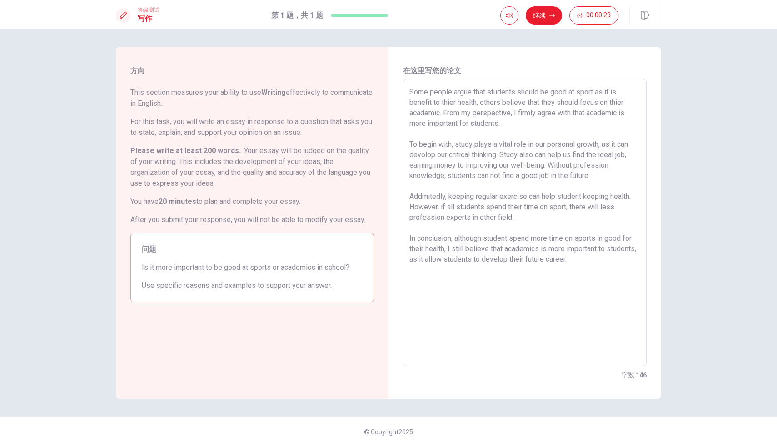
click at [512, 220] on textarea "Some people argue that students should be good at sport as it is benefit to thi…" at bounding box center [524, 223] width 231 height 272
click at [555, 216] on textarea "Some people argue that students should be good at sport as it is benefit to thi…" at bounding box center [524, 223] width 231 height 272
click at [534, 14] on button "继续" at bounding box center [543, 15] width 36 height 18
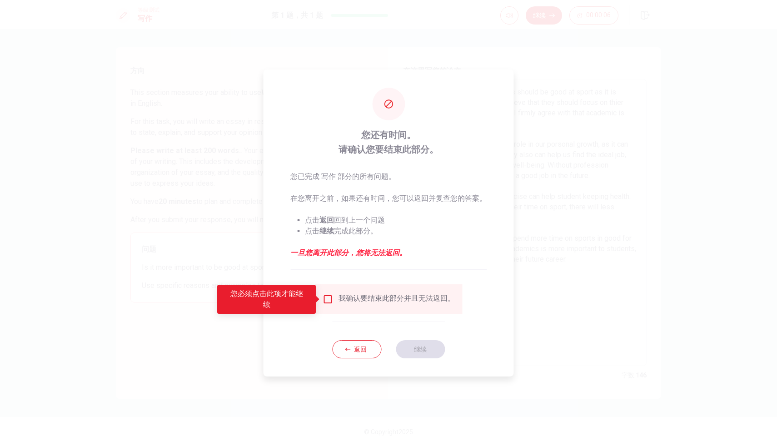
click at [328, 297] on input "您必须点击此项才能继续" at bounding box center [327, 299] width 11 height 11
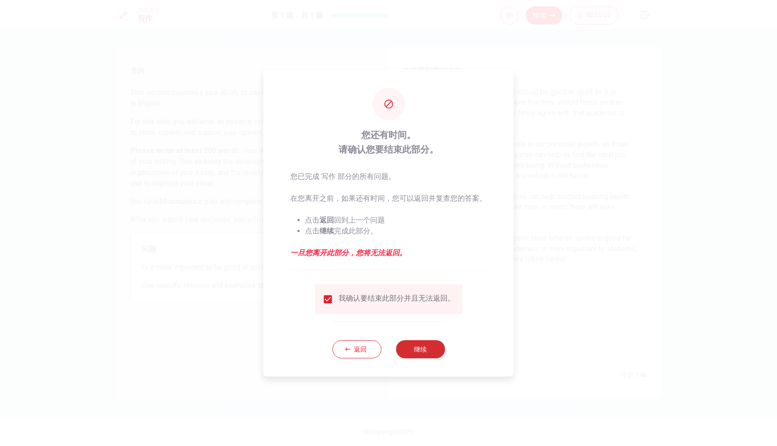
click at [413, 348] on button "继续" at bounding box center [420, 349] width 49 height 18
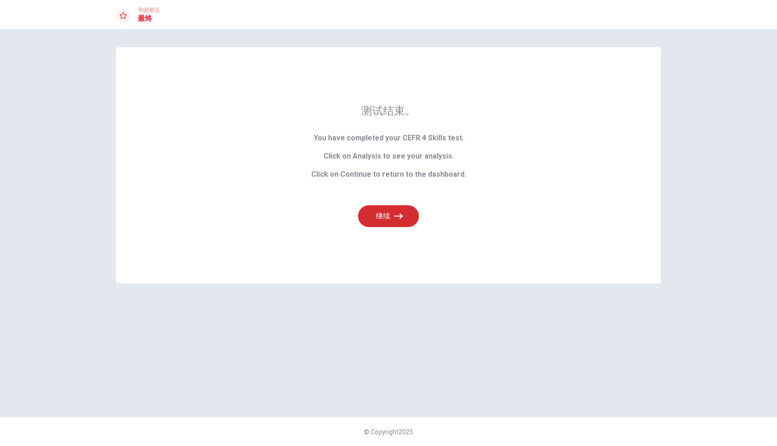
click at [386, 217] on button "继续" at bounding box center [388, 216] width 61 height 22
